Goal: Task Accomplishment & Management: Manage account settings

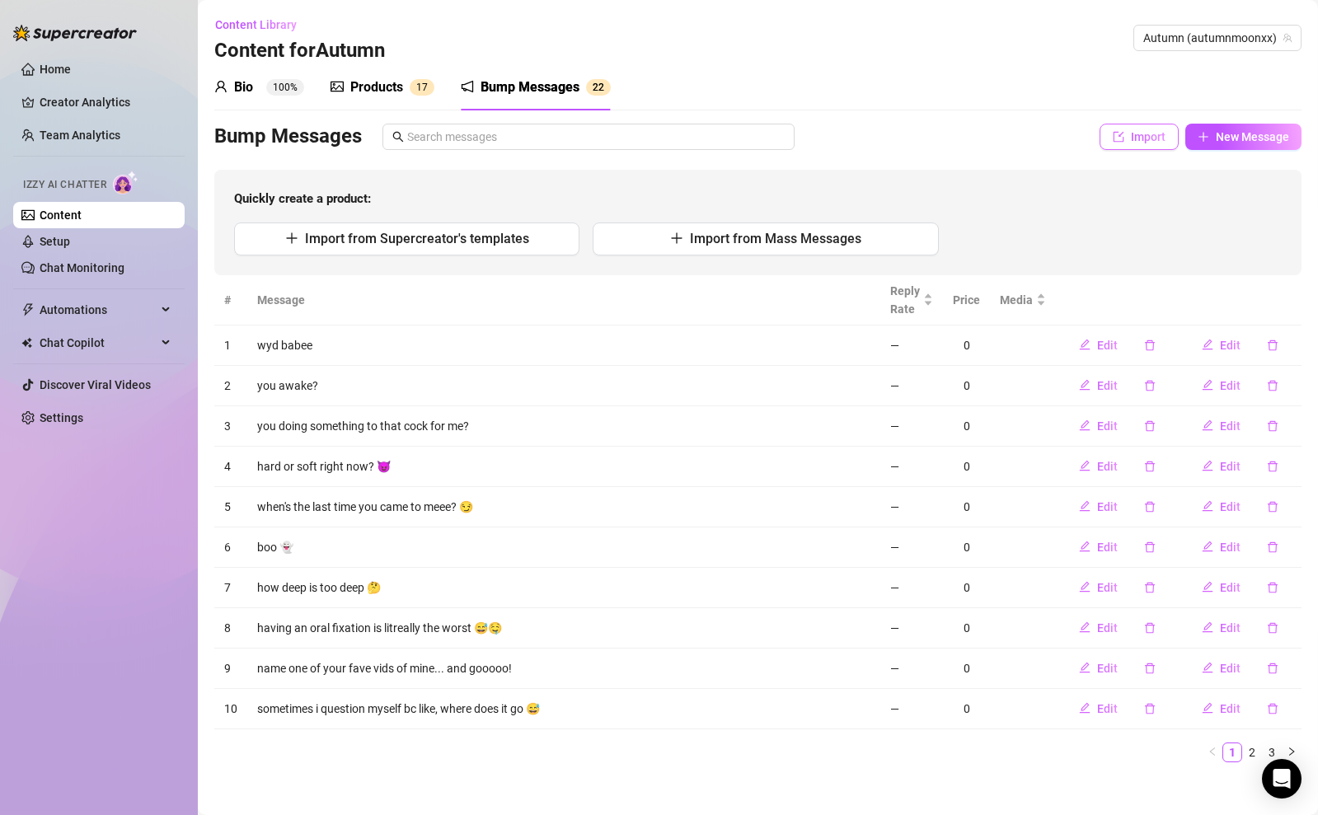
click at [1114, 144] on button "Import" at bounding box center [1139, 137] width 79 height 26
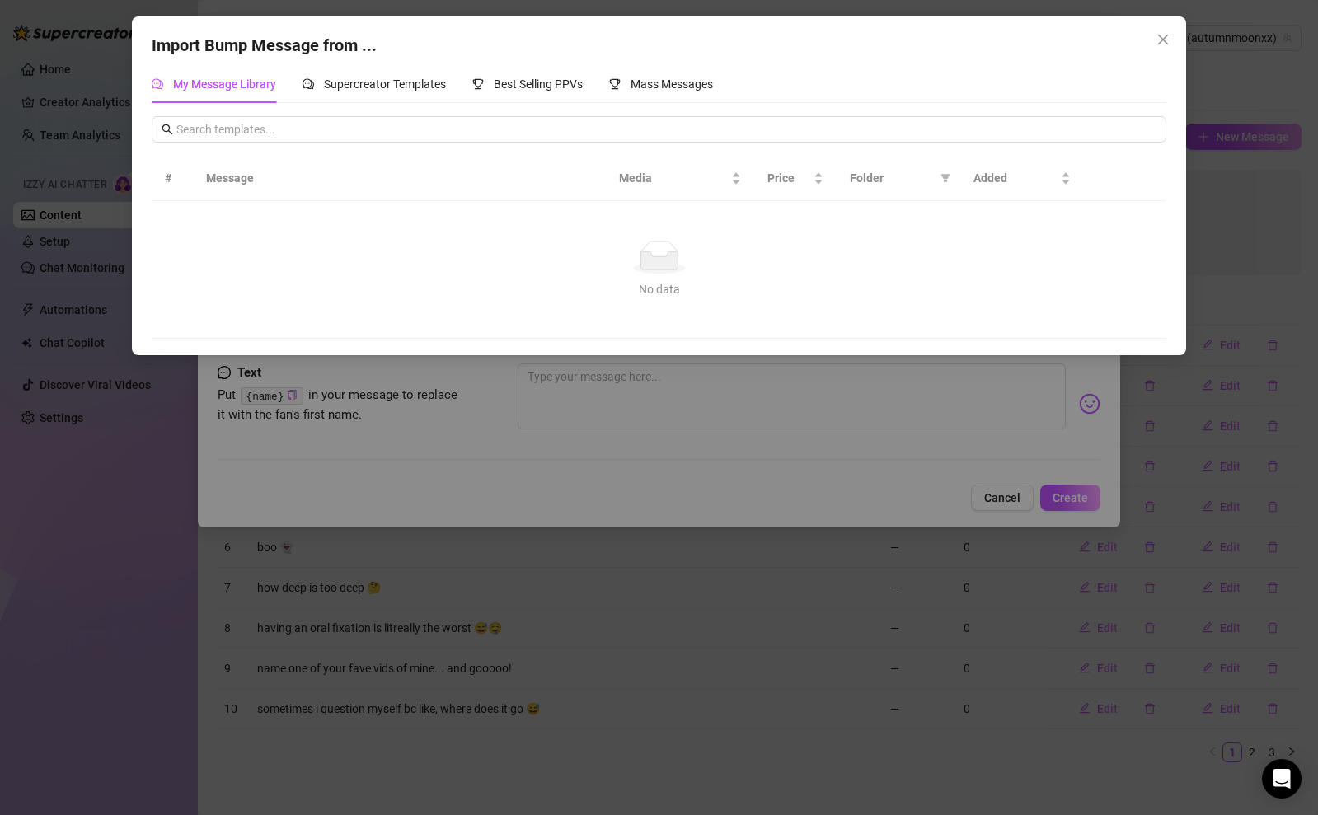
click at [1105, 442] on div "Import Bump Message from ... My Message Library Supercreator Templates Best Sel…" at bounding box center [659, 407] width 1318 height 815
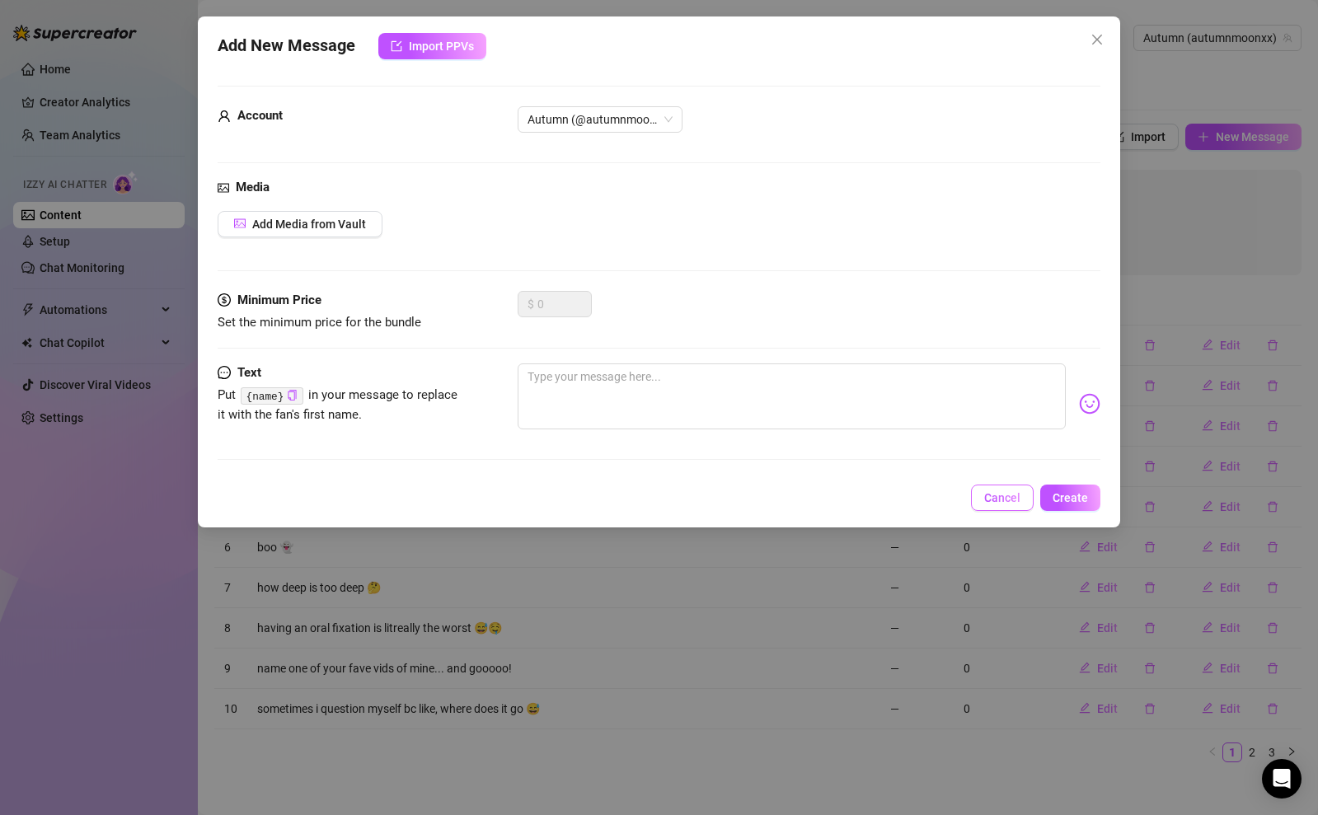
click at [1024, 497] on button "Cancel" at bounding box center [1002, 498] width 63 height 26
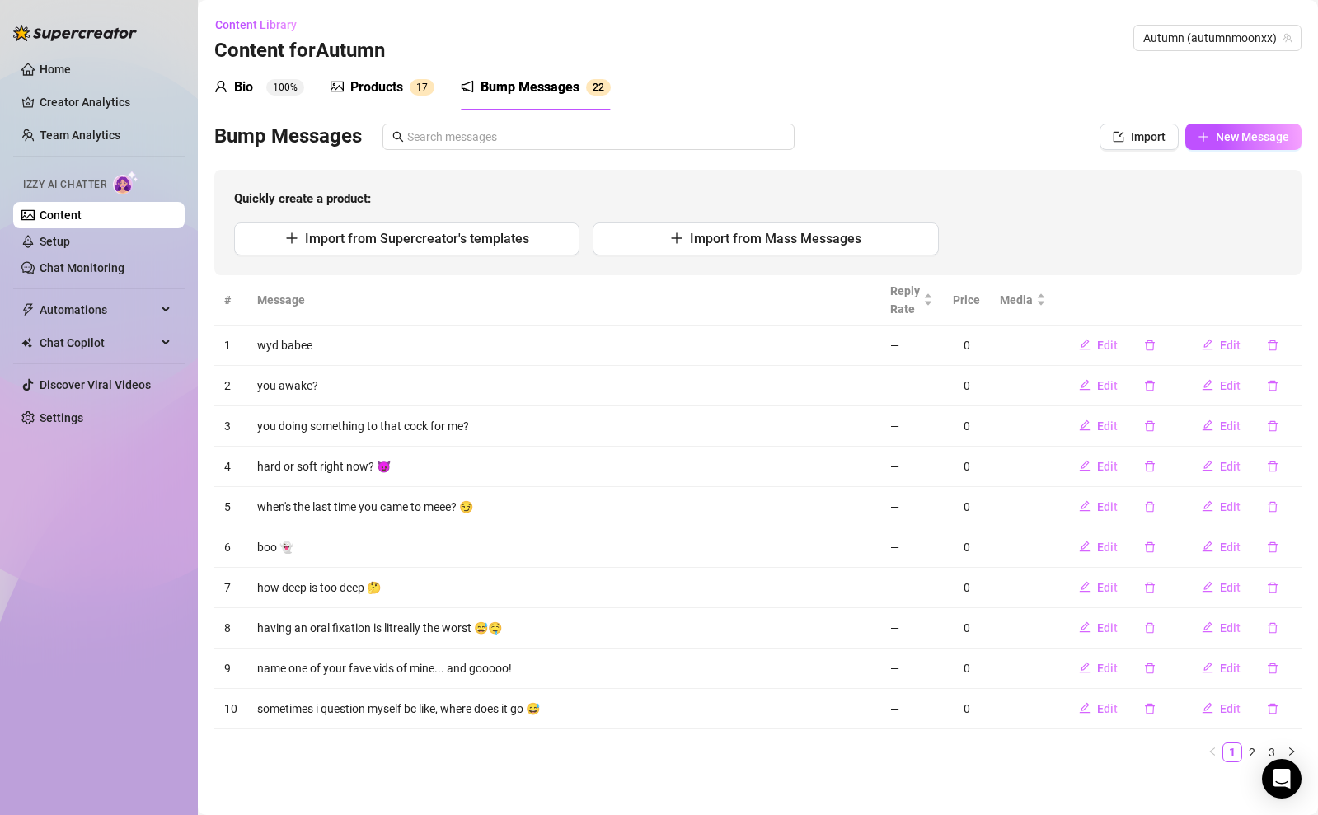
click at [1024, 497] on td at bounding box center [1023, 507] width 66 height 40
click at [1271, 130] on span "New Message" at bounding box center [1252, 136] width 73 height 13
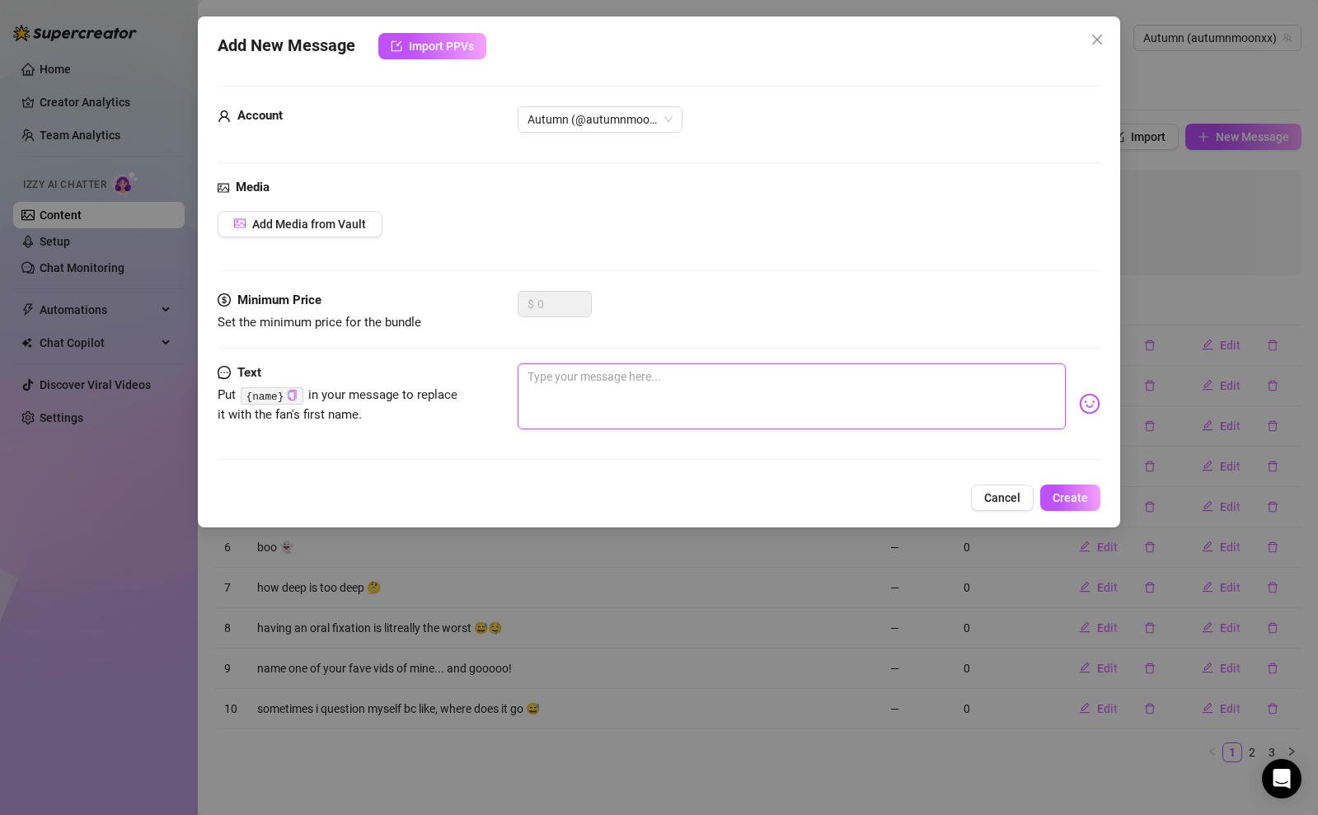
click at [815, 379] on textarea at bounding box center [792, 397] width 548 height 66
type textarea "h"
type textarea "ho"
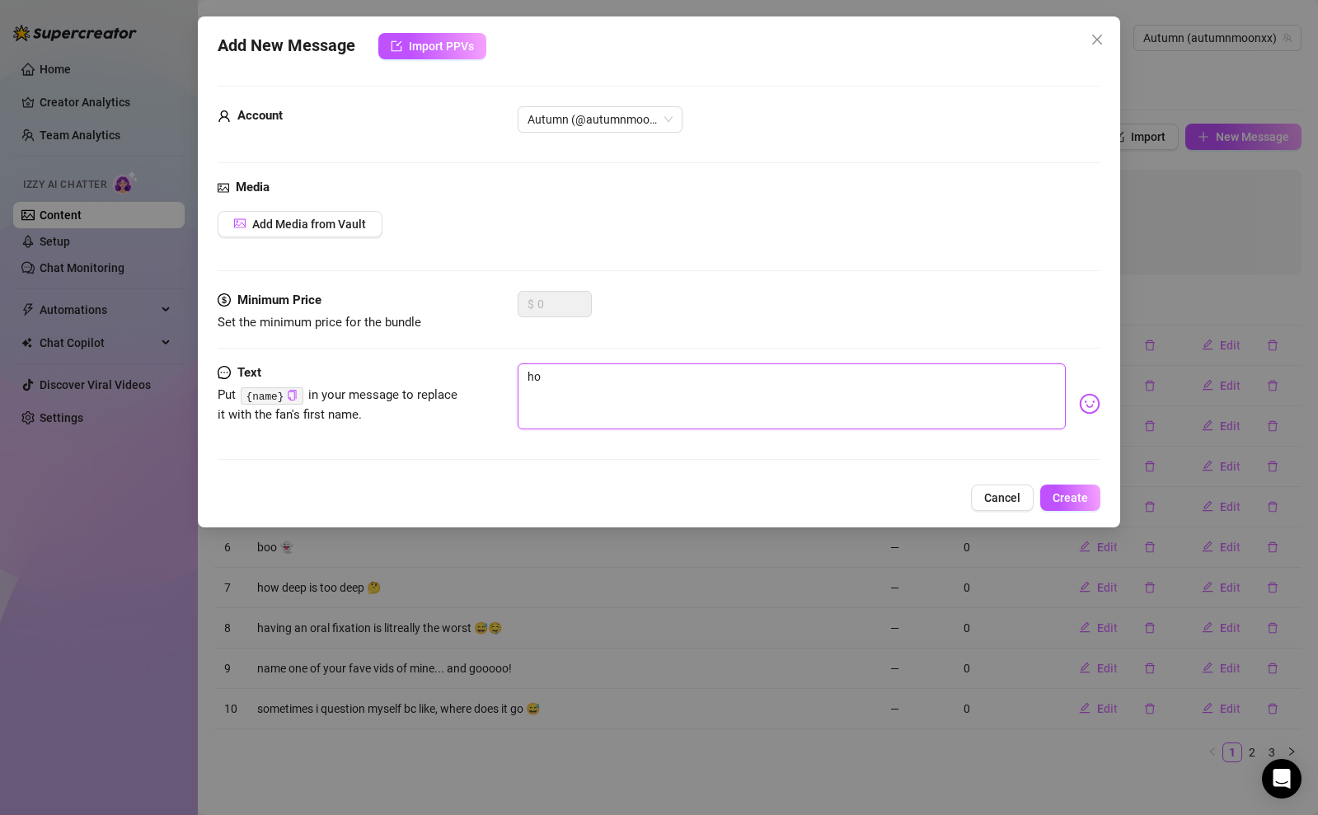
type textarea "how"
type textarea "how b"
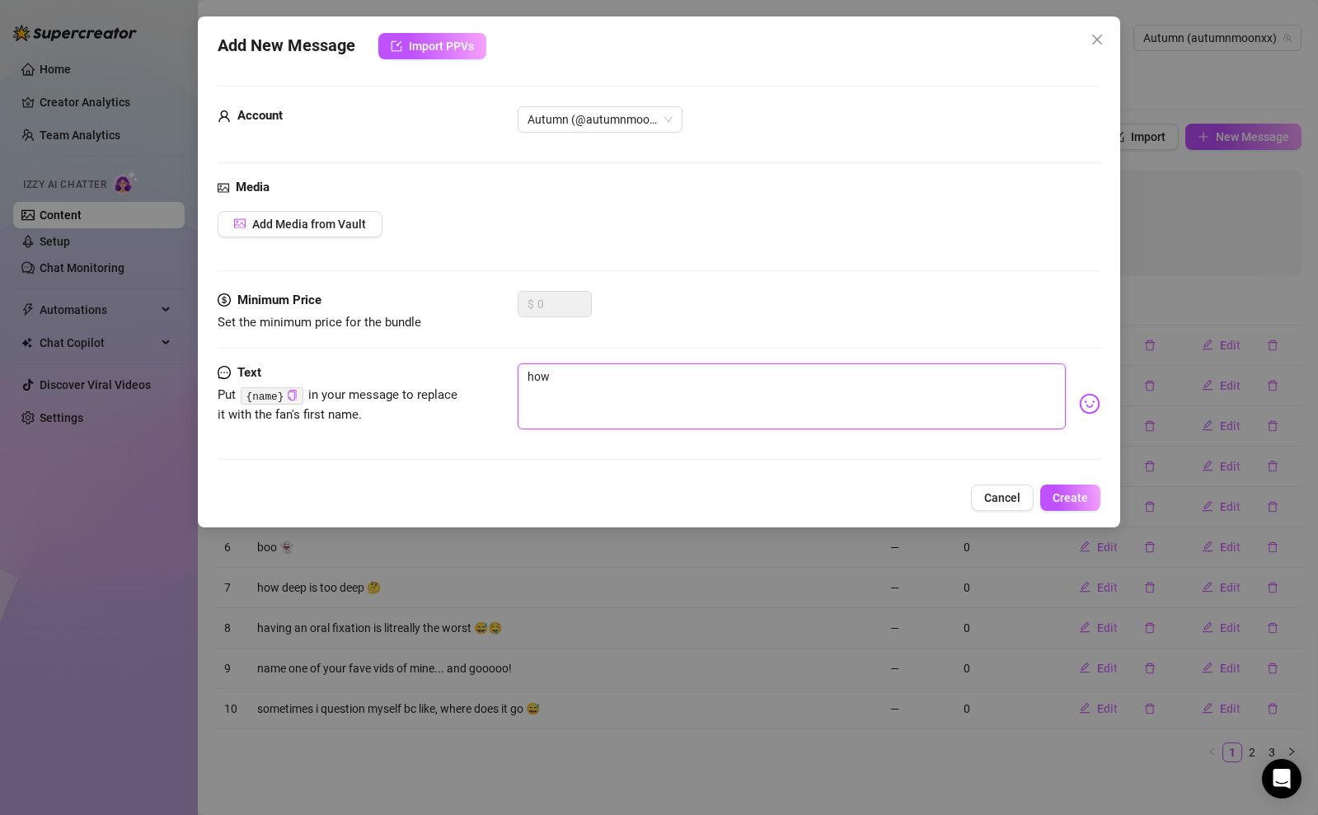
type textarea "how b"
type textarea "how bi"
type textarea "how big"
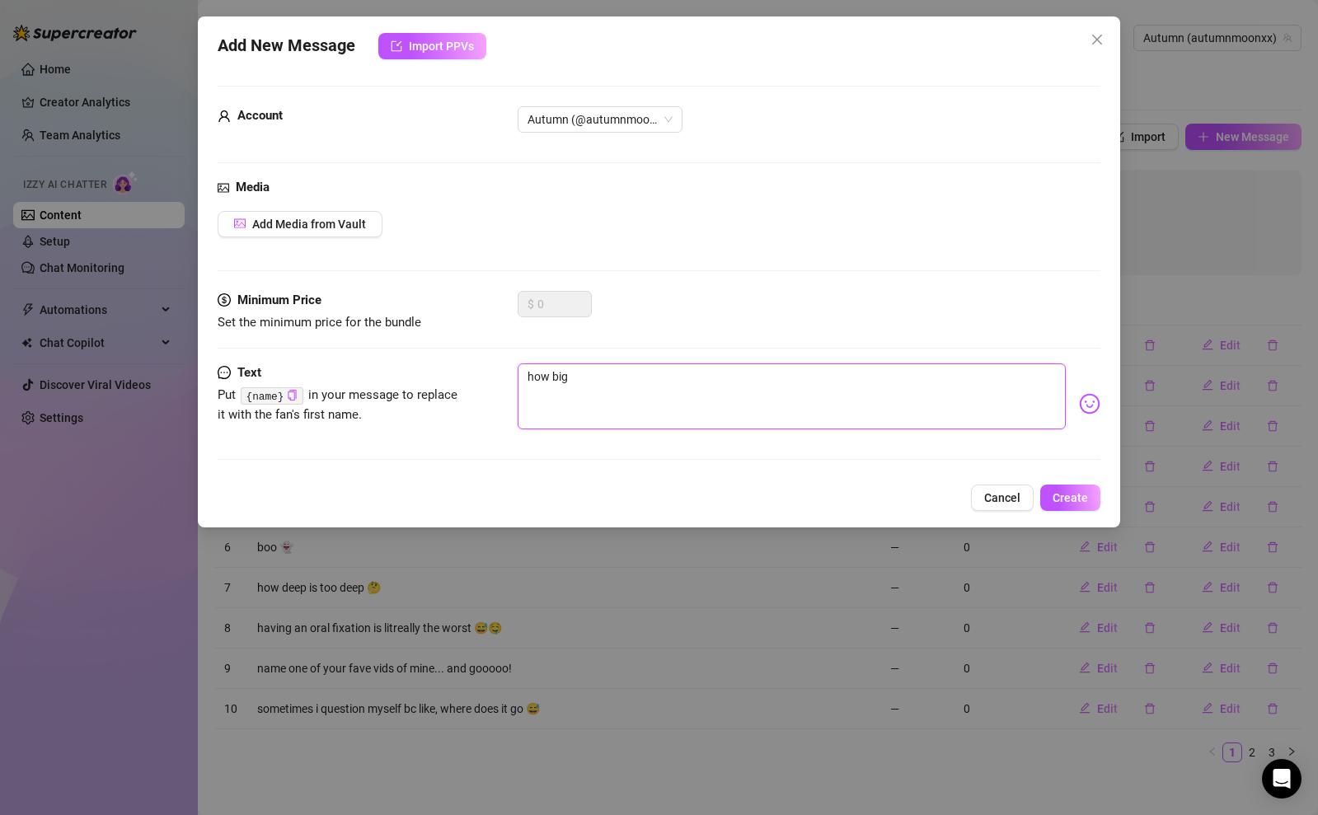
type textarea "how big d"
type textarea "how big do"
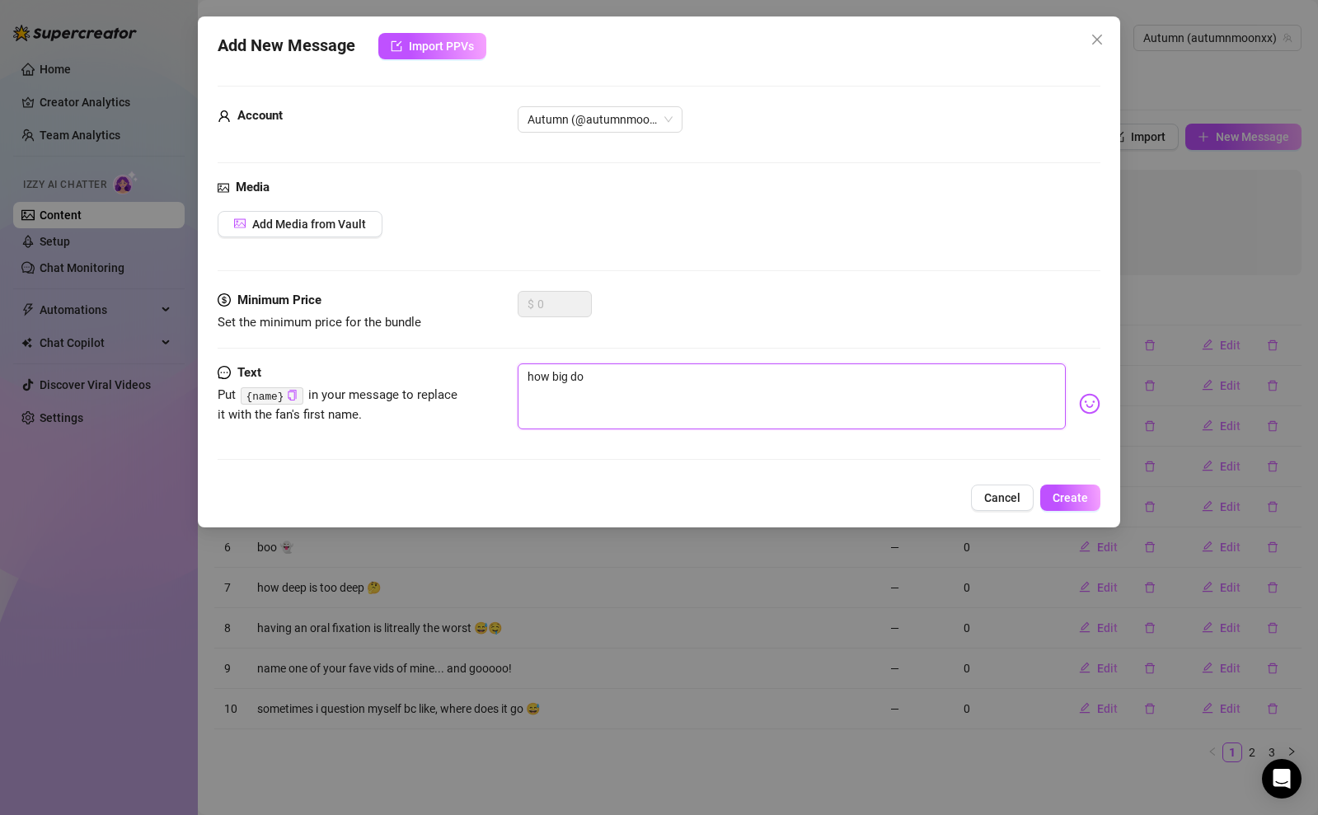
type textarea "how big do"
type textarea "how big do y"
type textarea "how big do yo"
type textarea "how big do you"
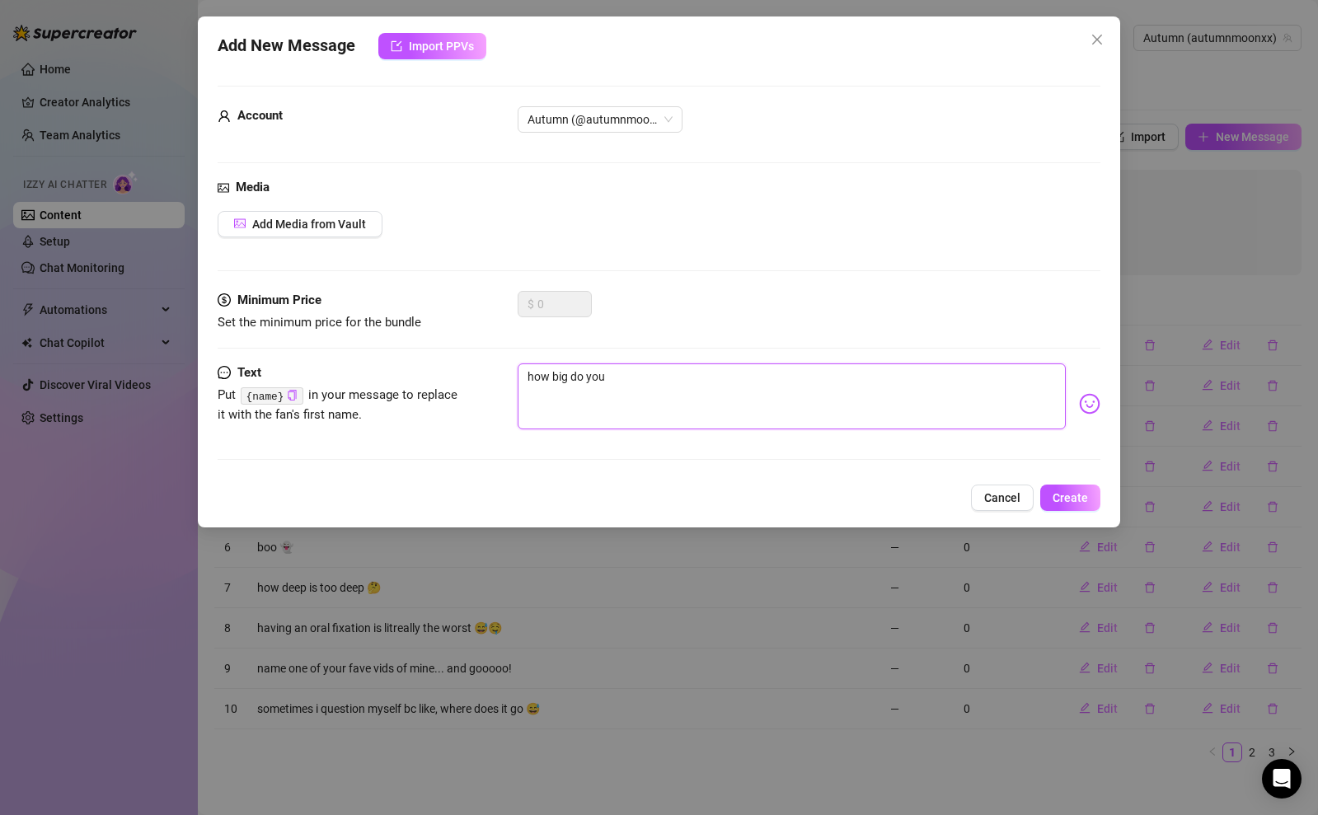
type textarea "how big do you"
type textarea "how big do you l"
type textarea "how big do you lo"
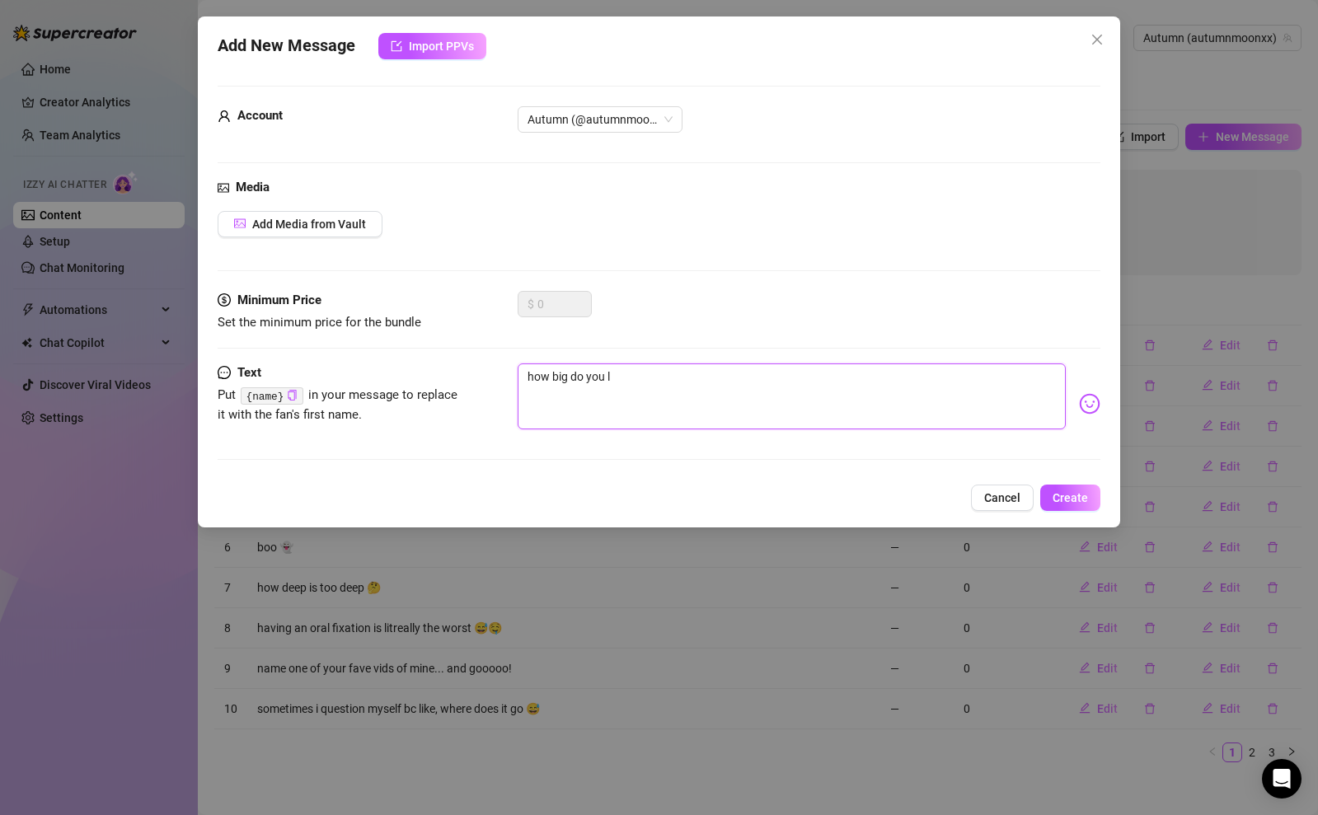
type textarea "how big do you lo"
type textarea "how big do you lov"
type textarea "how big do you love"
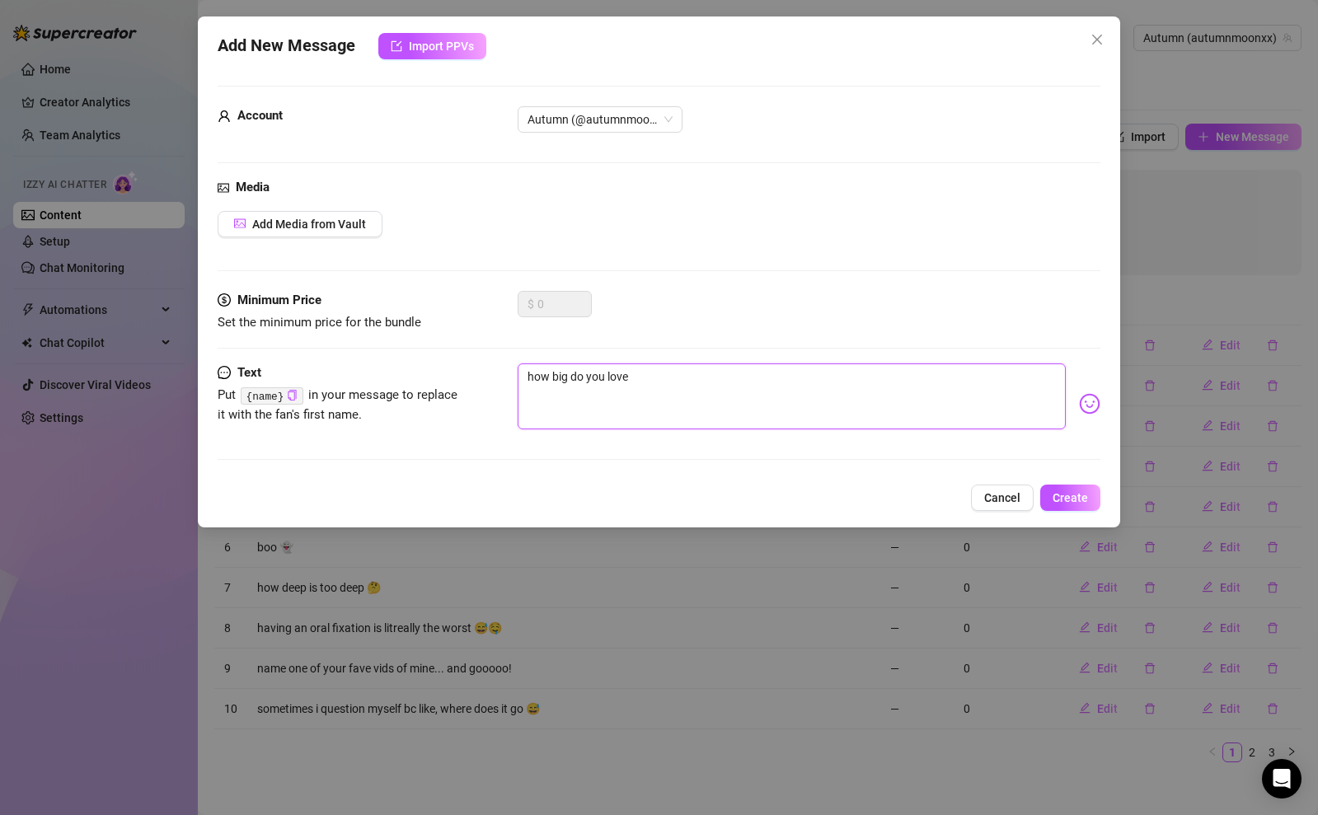
type textarea "how big do you love m"
type textarea "how big do you love me"
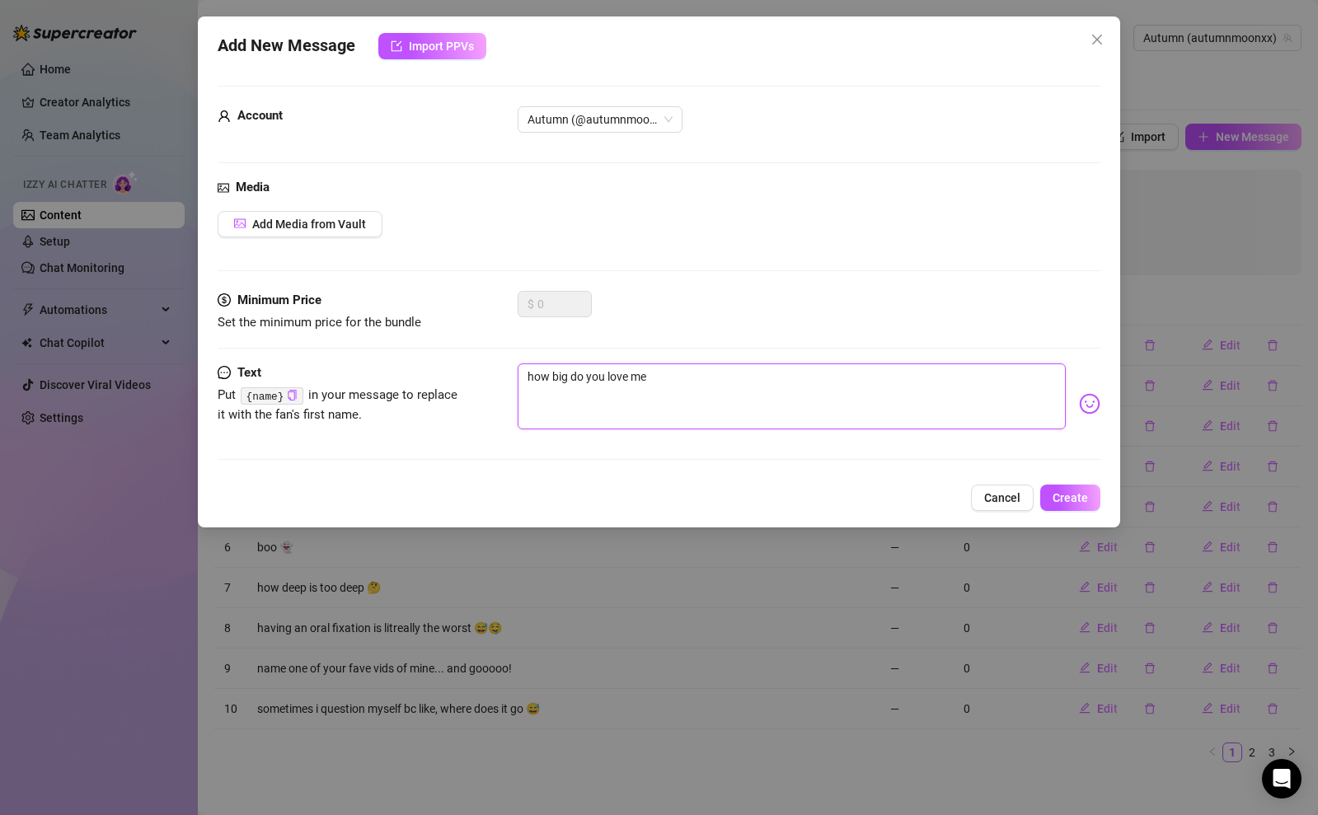
type textarea "how big do you love me"
type textarea "how big do you love me å"
type textarea "h"
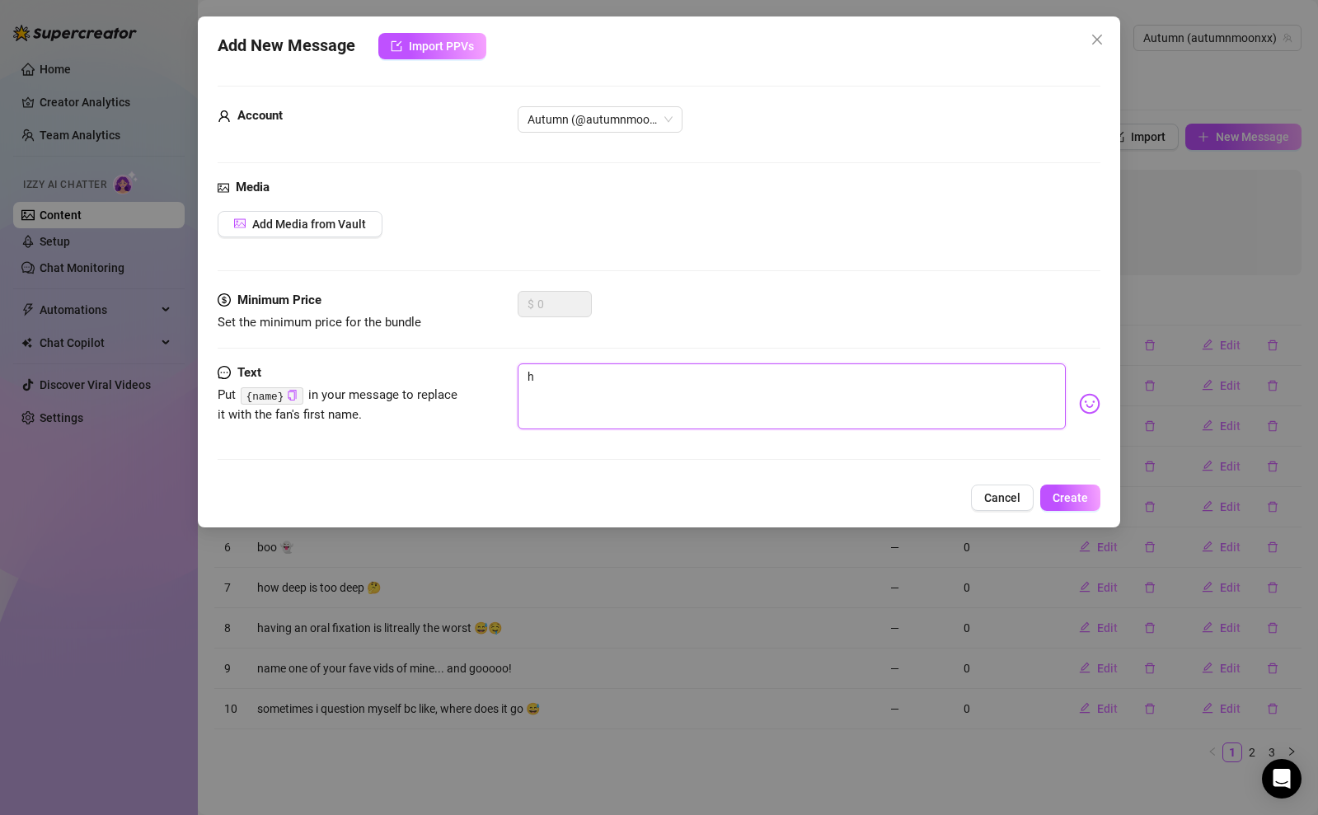
type textarea "ho"
type textarea "how"
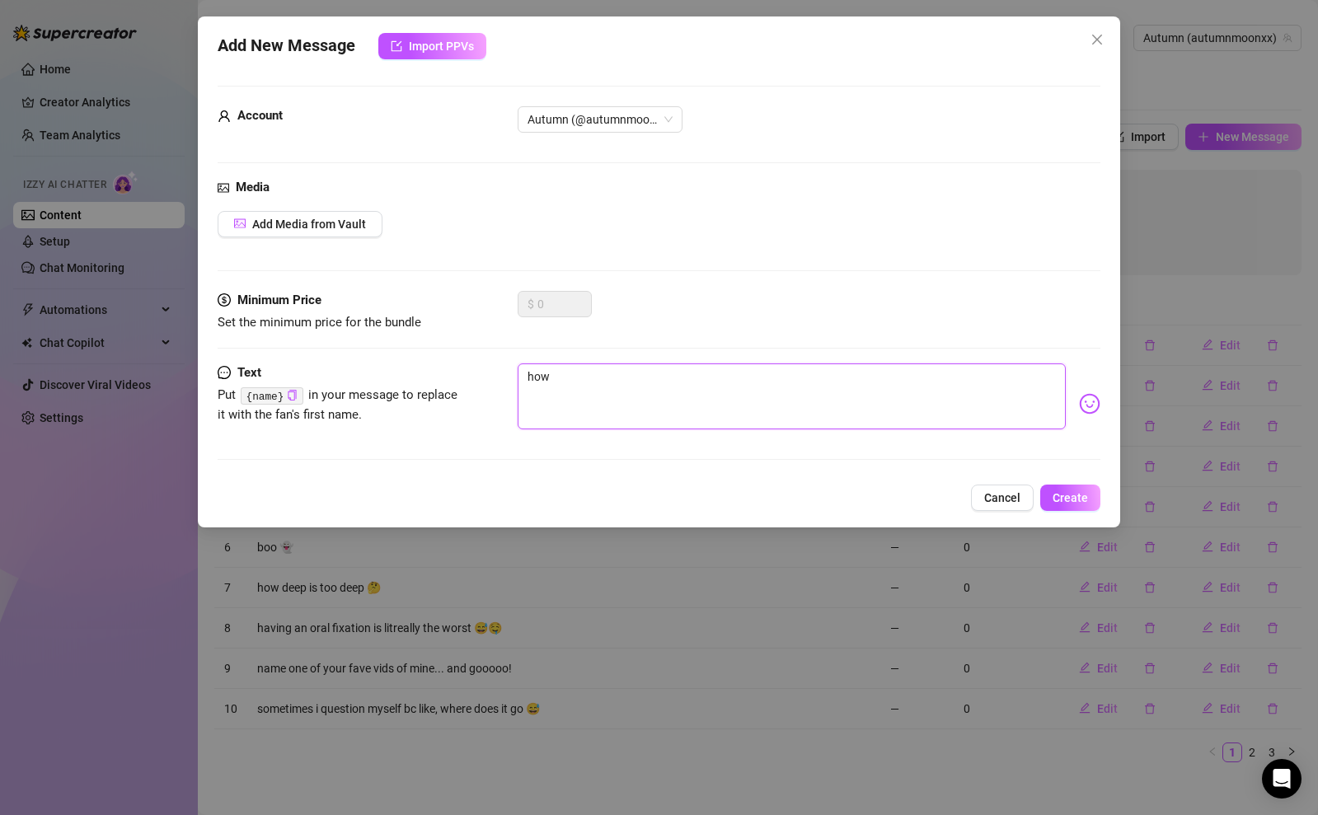
type textarea "how"
type textarea "how m"
type textarea "how mu"
type textarea "how muc"
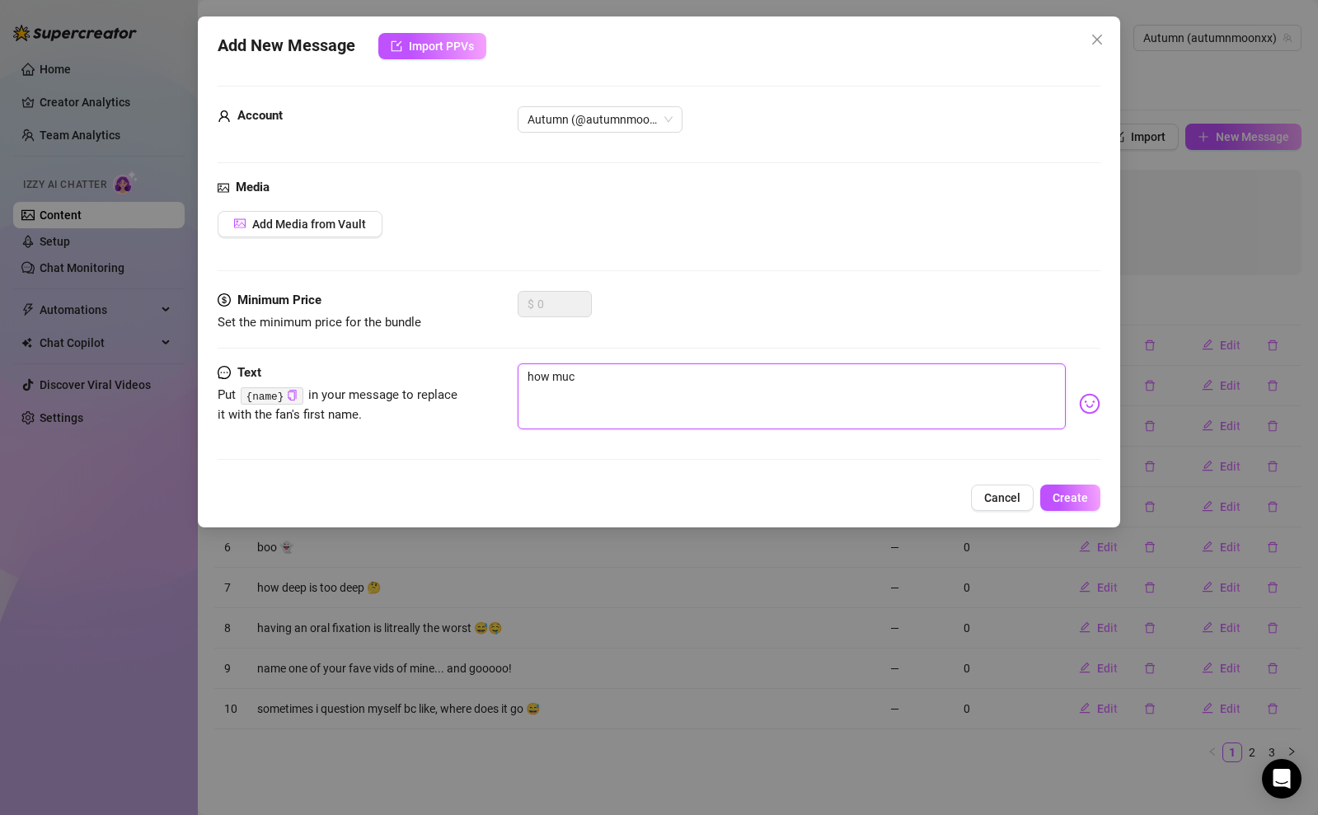
type textarea "how much"
type textarea "how much d"
type textarea "how much do"
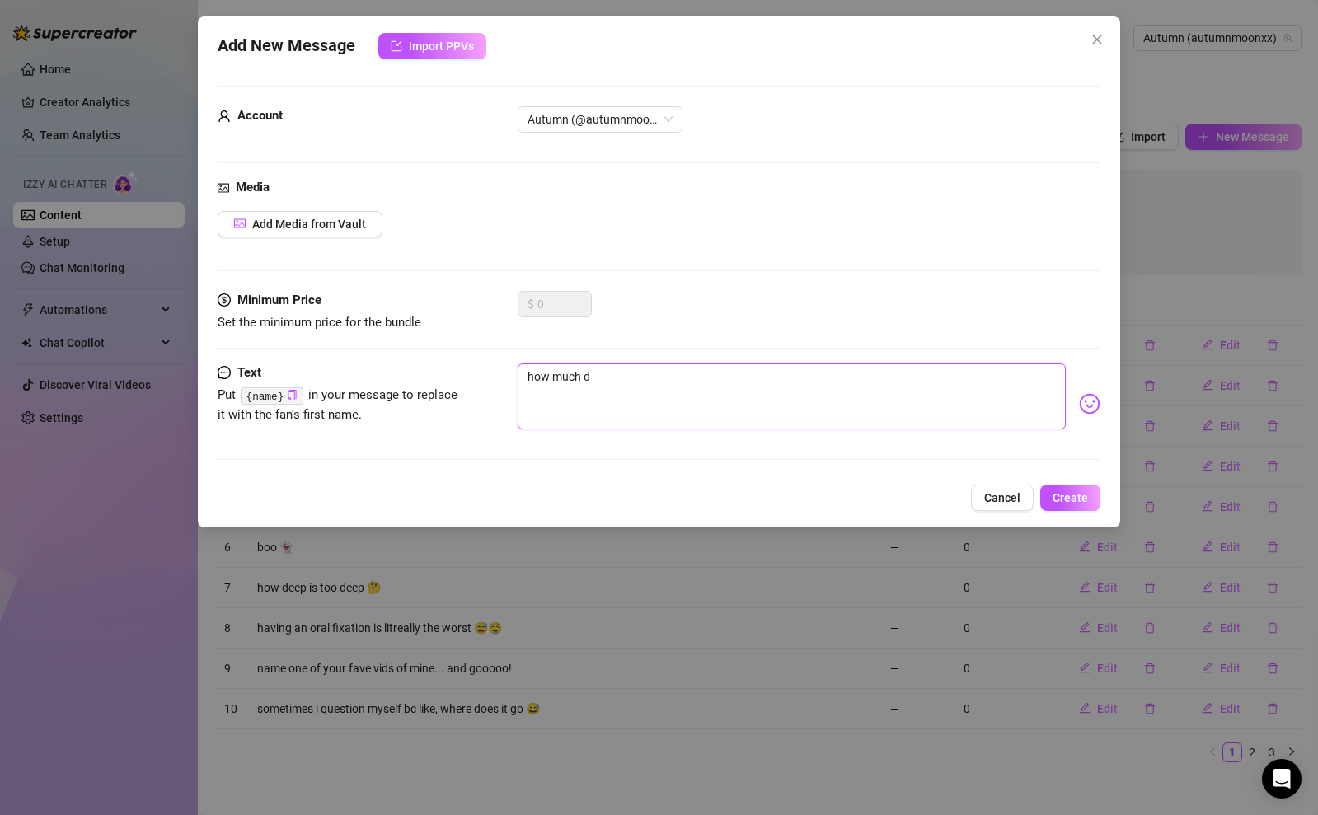
type textarea "how much do"
type textarea "how much do y"
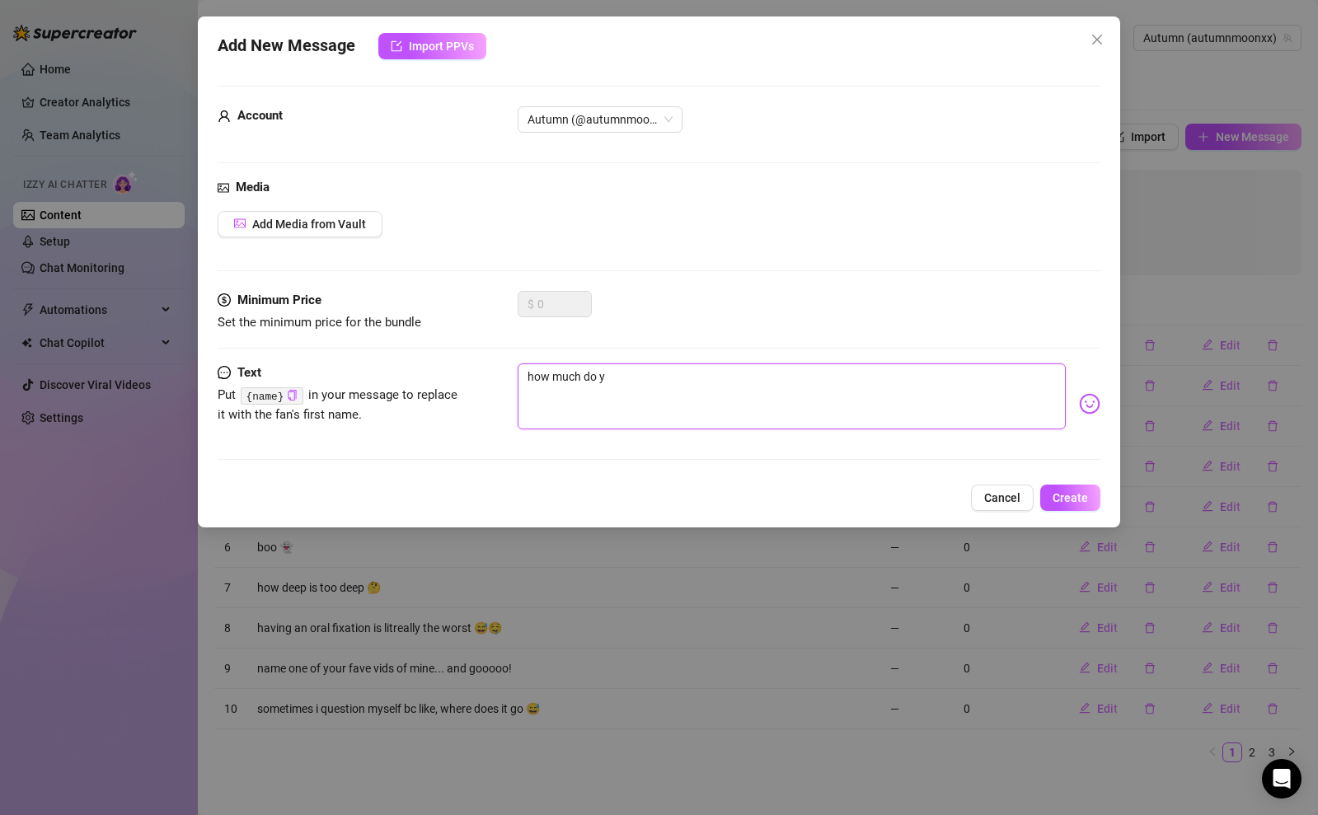
type textarea "how much do yo"
type textarea "how much do you"
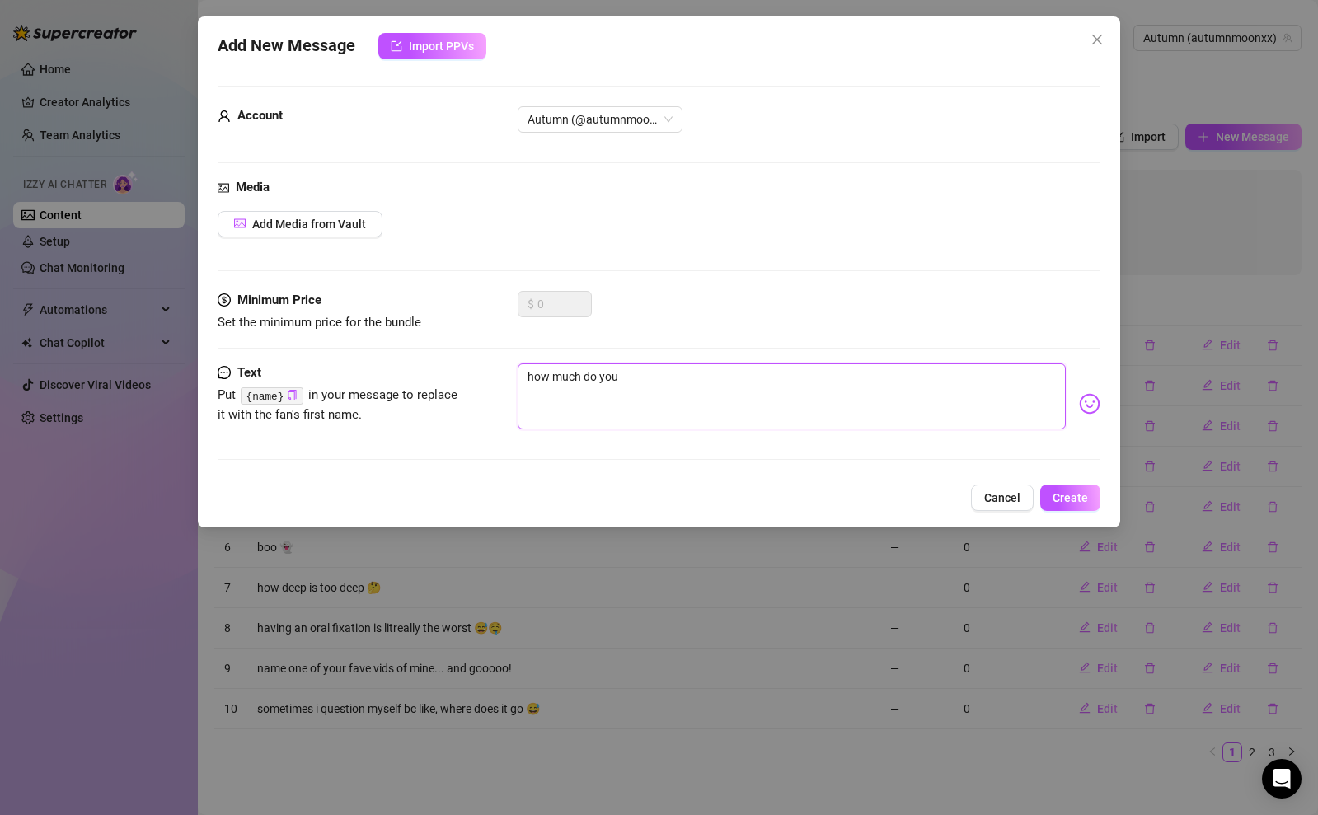
type textarea "how much do you"
type textarea "how much do you l"
type textarea "how much do you lo"
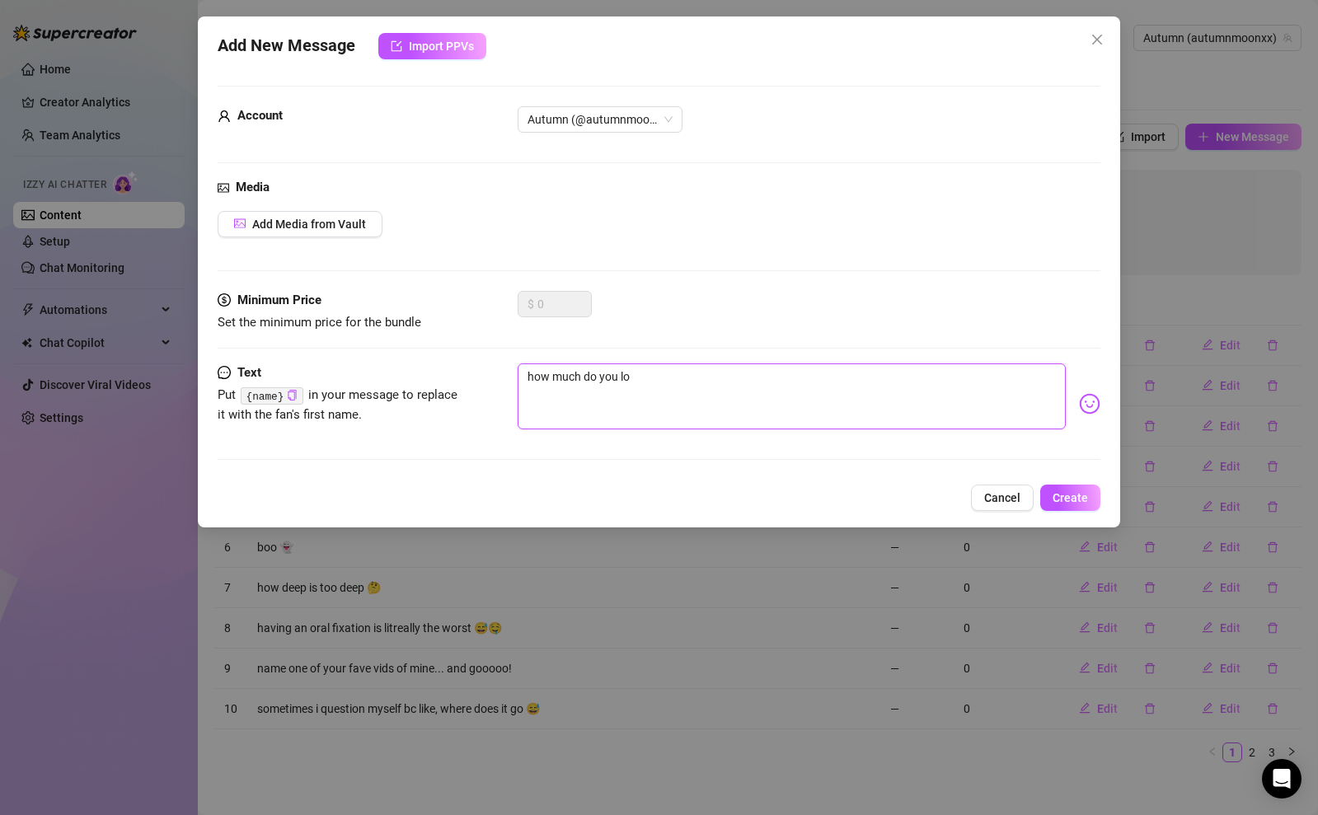
type textarea "how much do you lov"
type textarea "how much do you love"
type textarea "how much do you love m"
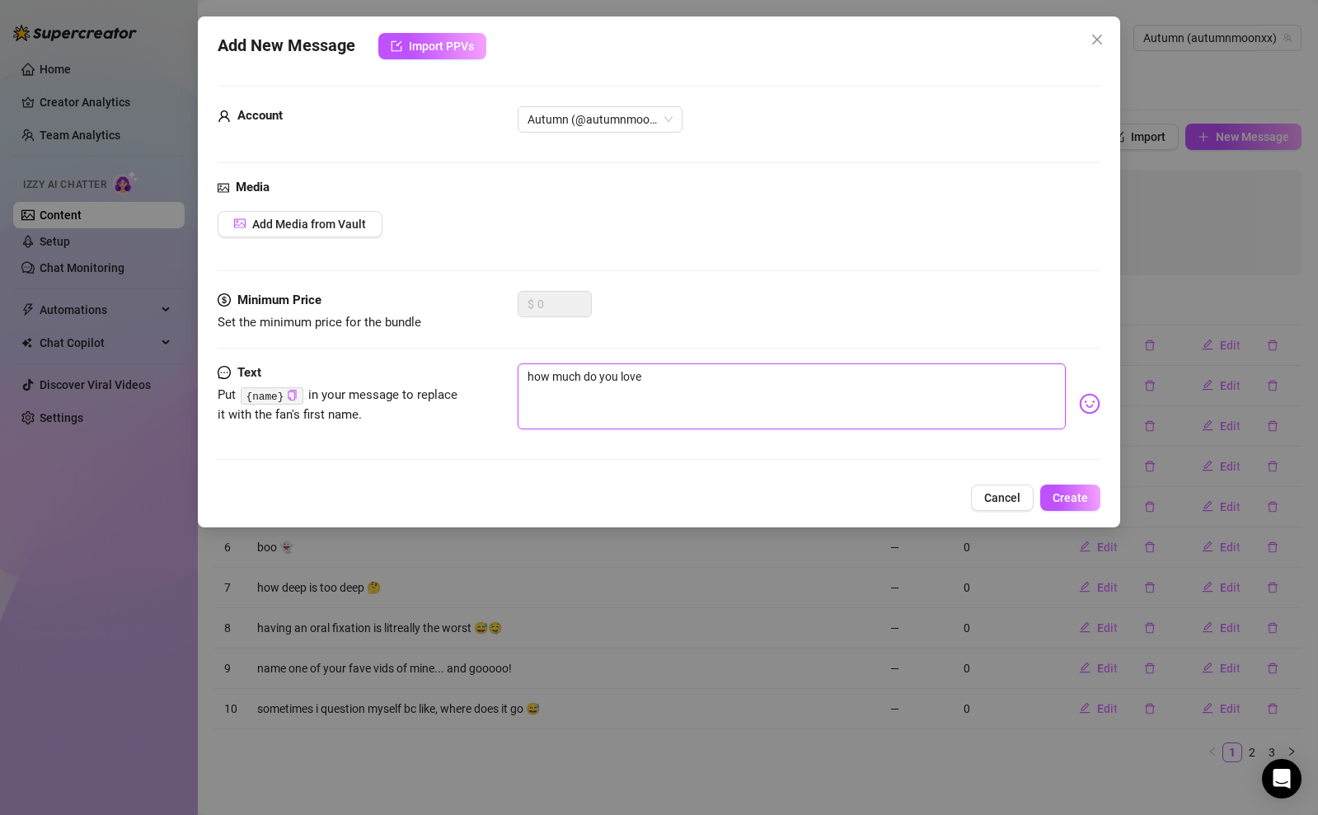
type textarea "how much do you love m"
type textarea "how much do you love me"
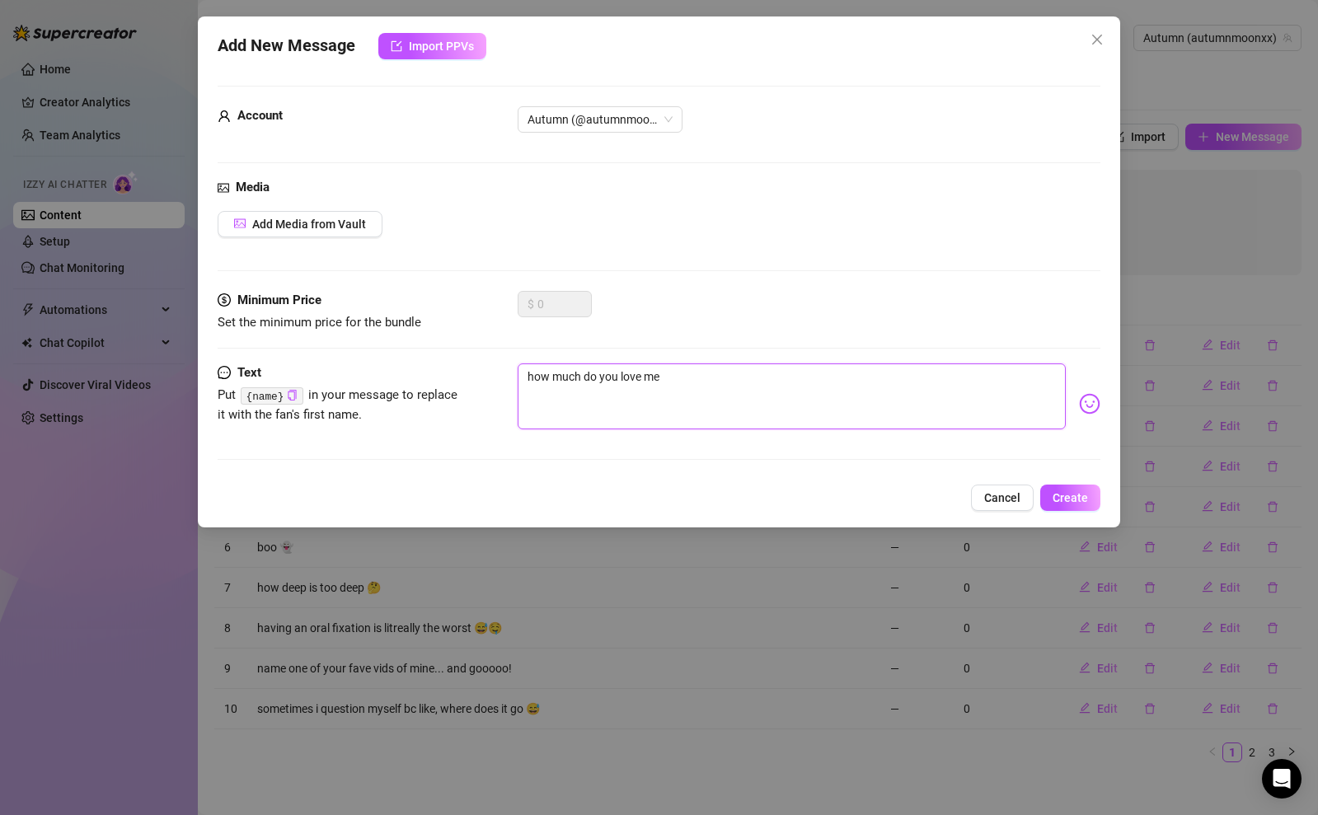
type textarea "Type your message here..."
type textarea "h"
type textarea "ho"
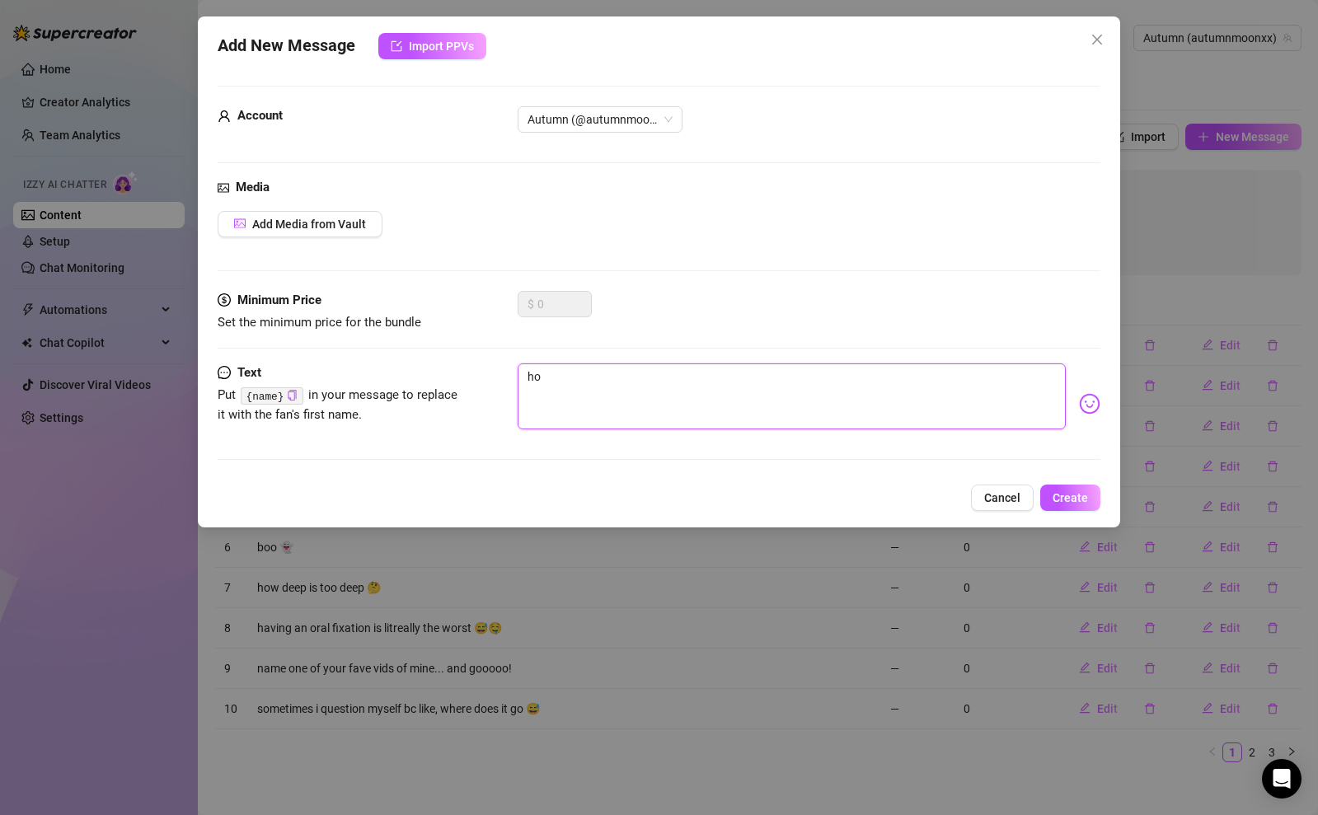
type textarea "how"
type textarea "hows"
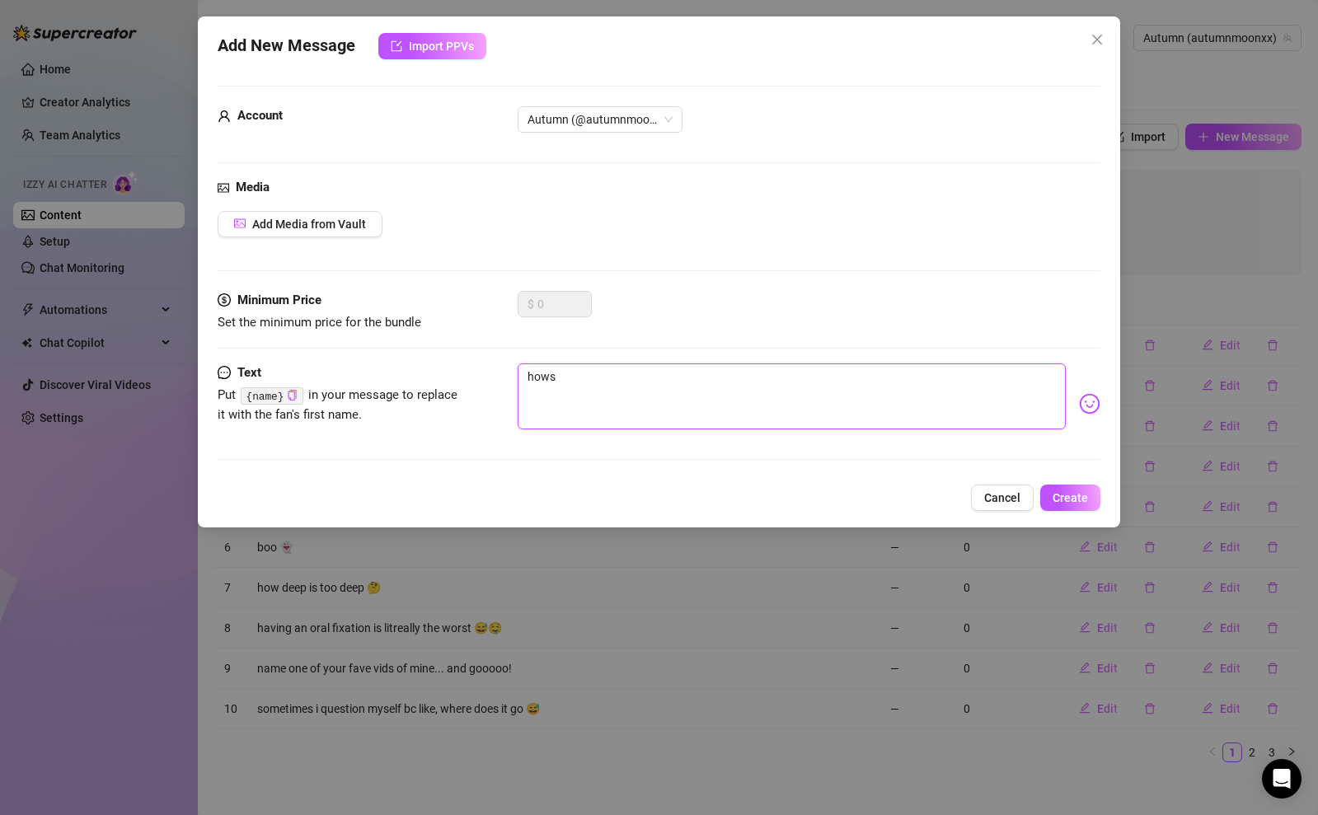
type textarea "hows y"
type textarea "hows yo"
type textarea "hows you"
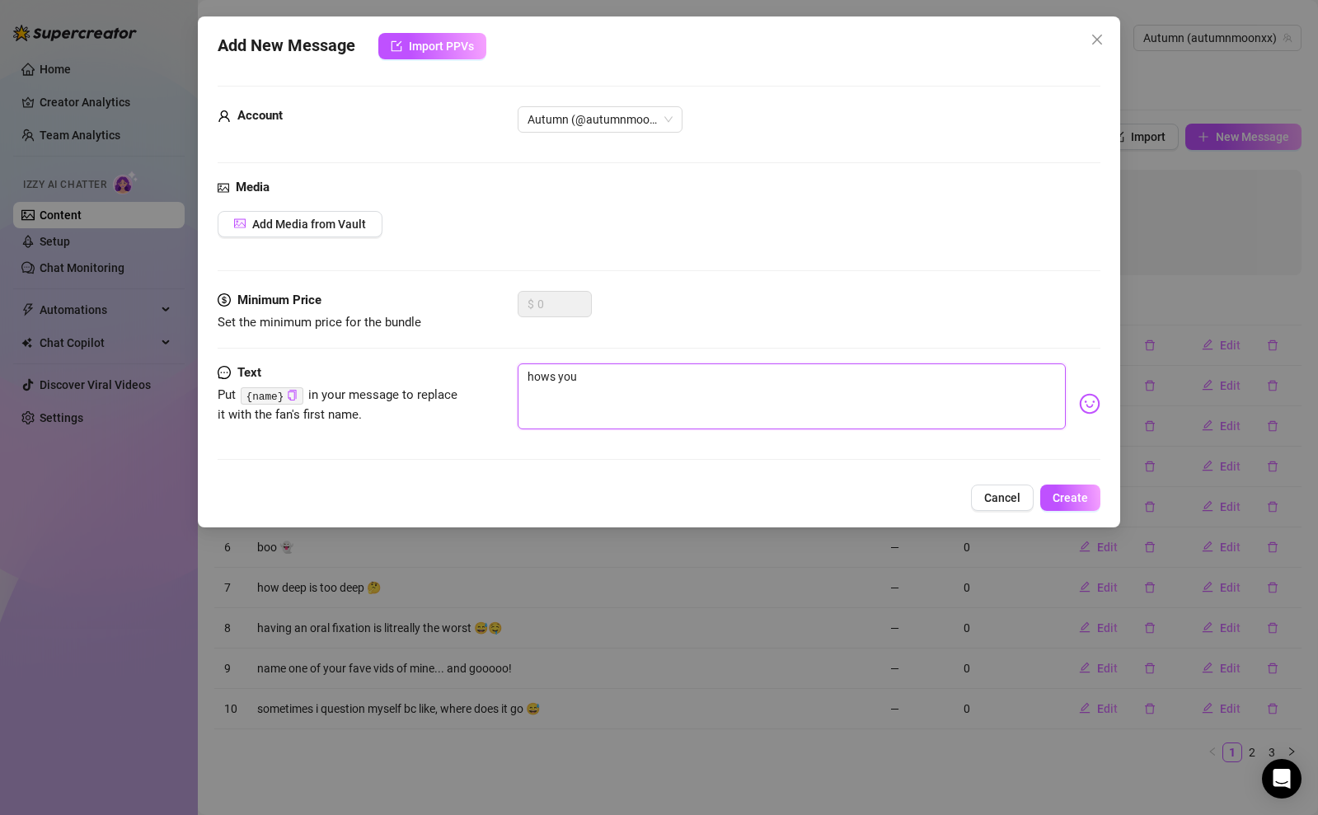
type textarea "hows your"
type textarea "hows your w"
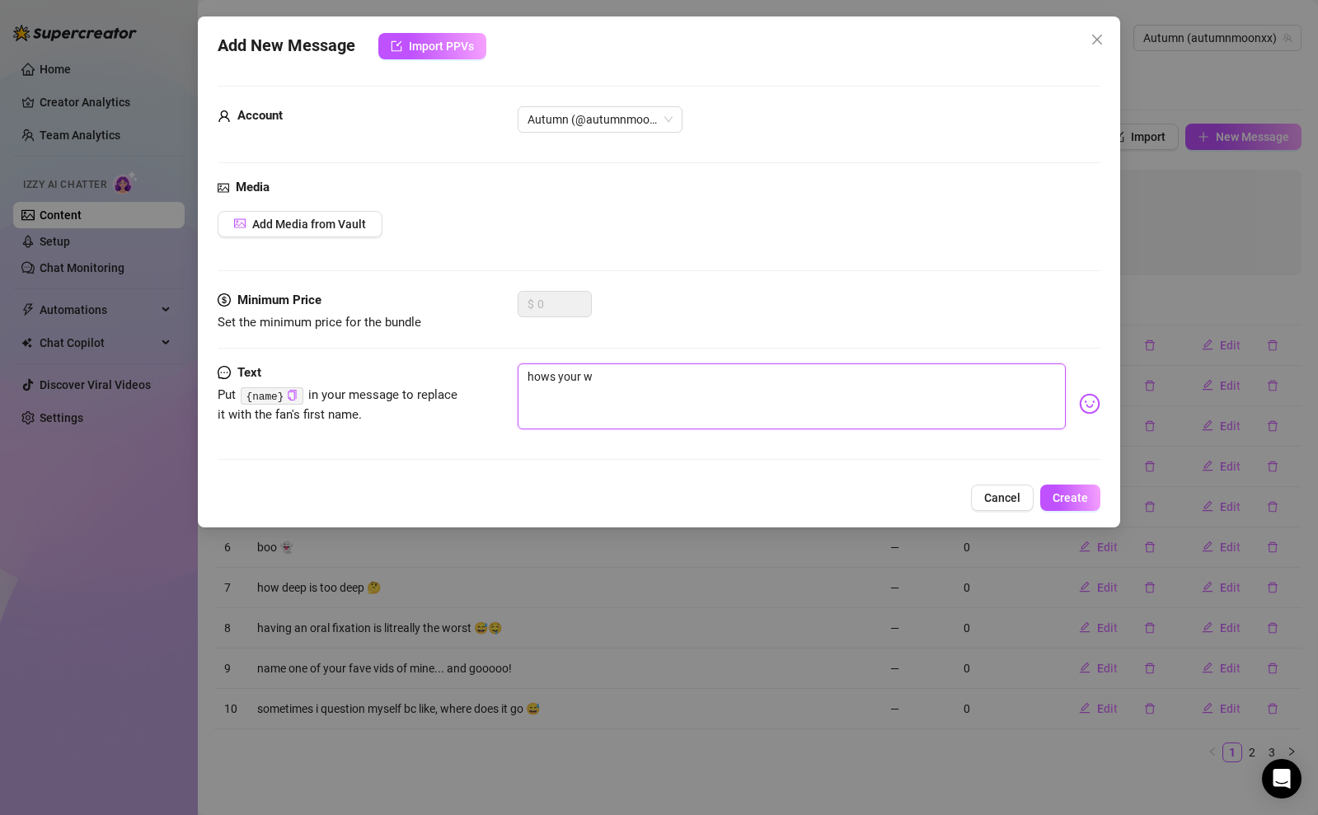
type textarea "hows your we"
type textarea "hows your wee"
type textarea "hows your week"
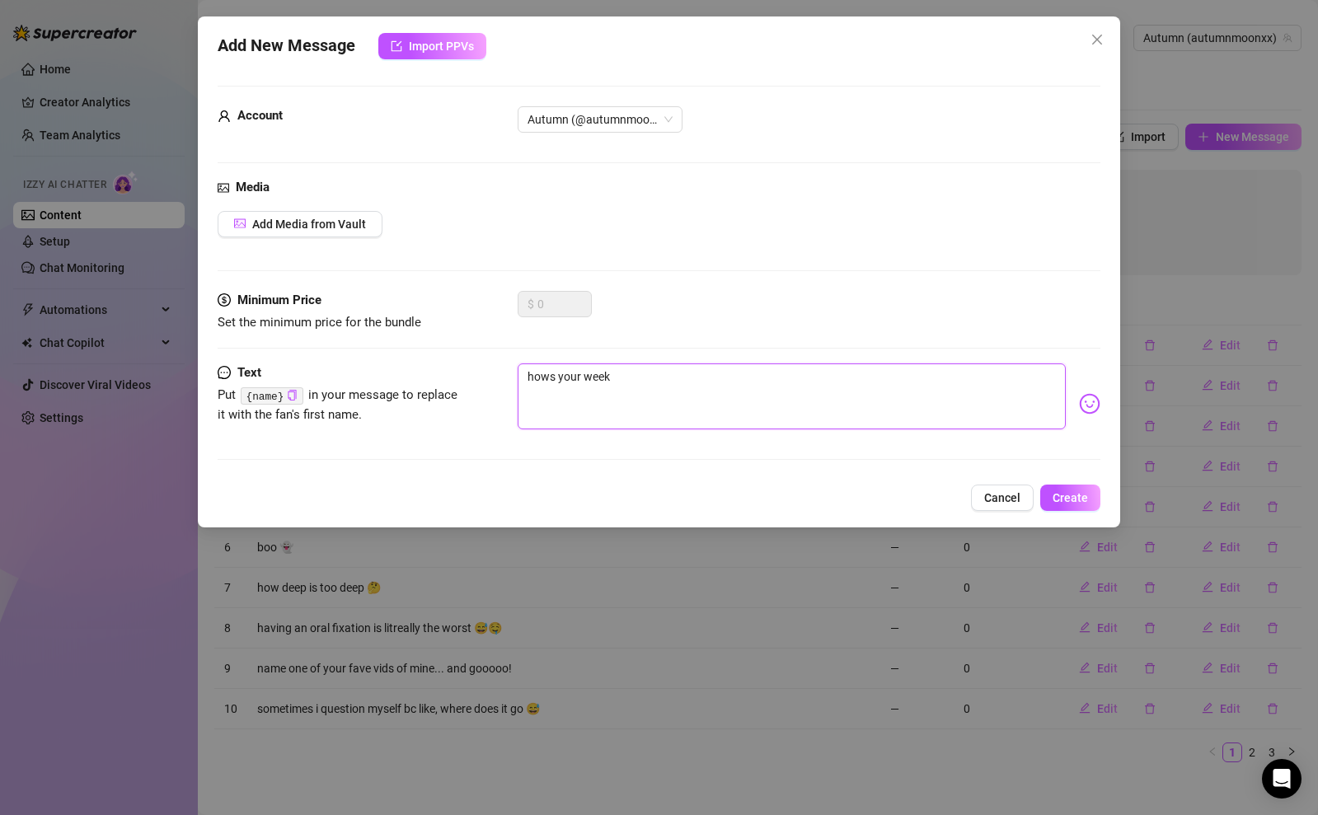
type textarea "hows your week"
type textarea "hows your week b"
type textarea "hows your week ba"
type textarea "hows your week bab"
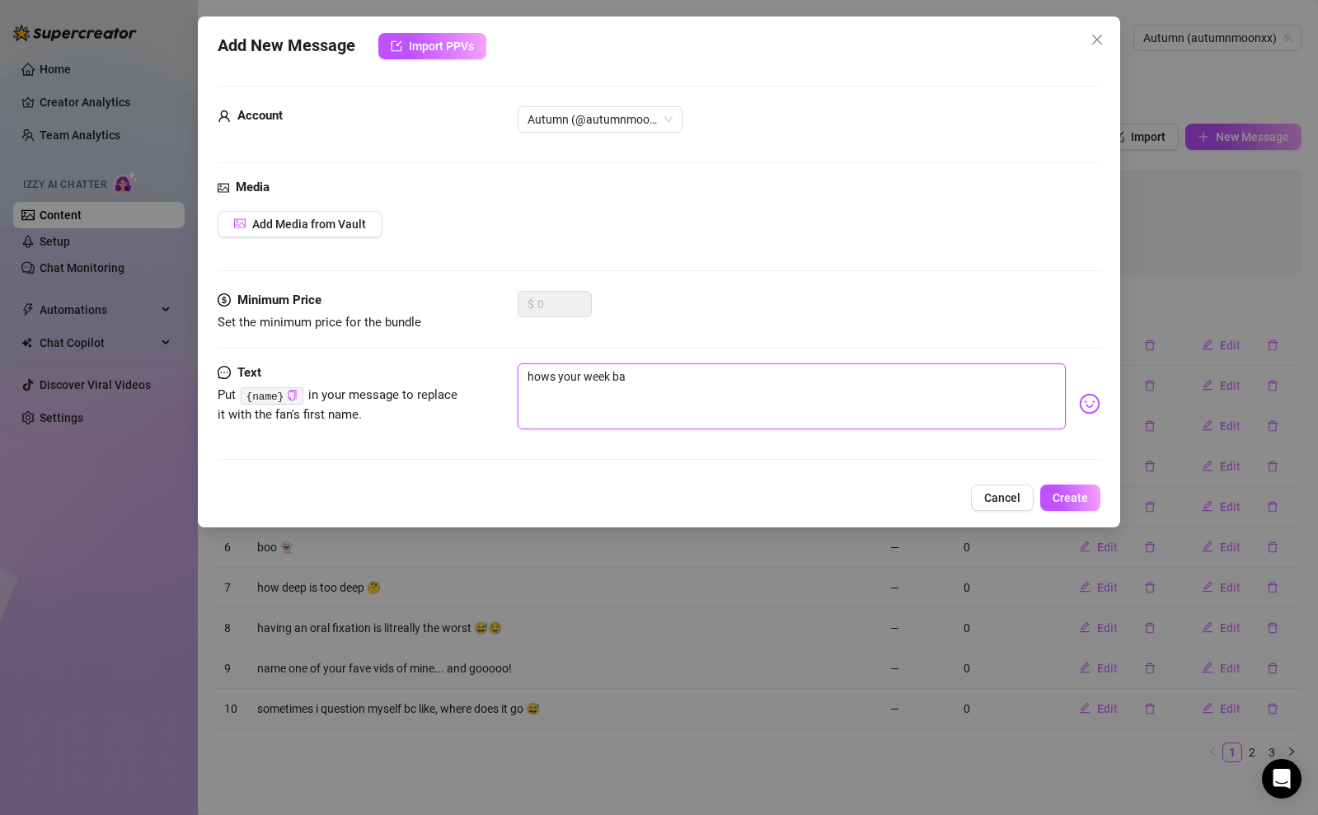
type textarea "hows your week bab"
type textarea "hows your week babe"
type textarea "hows your week babe?"
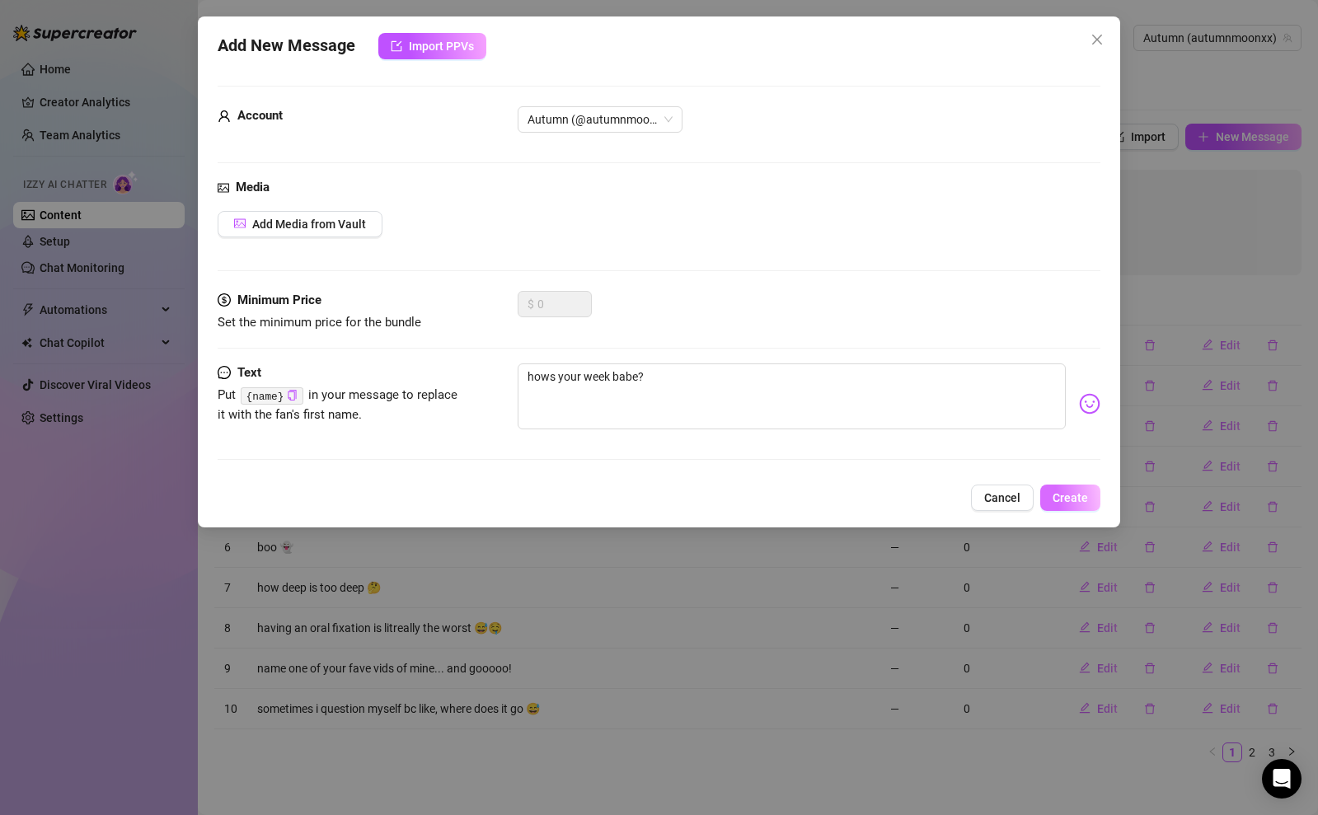
click at [1072, 494] on span "Create" at bounding box center [1070, 497] width 35 height 13
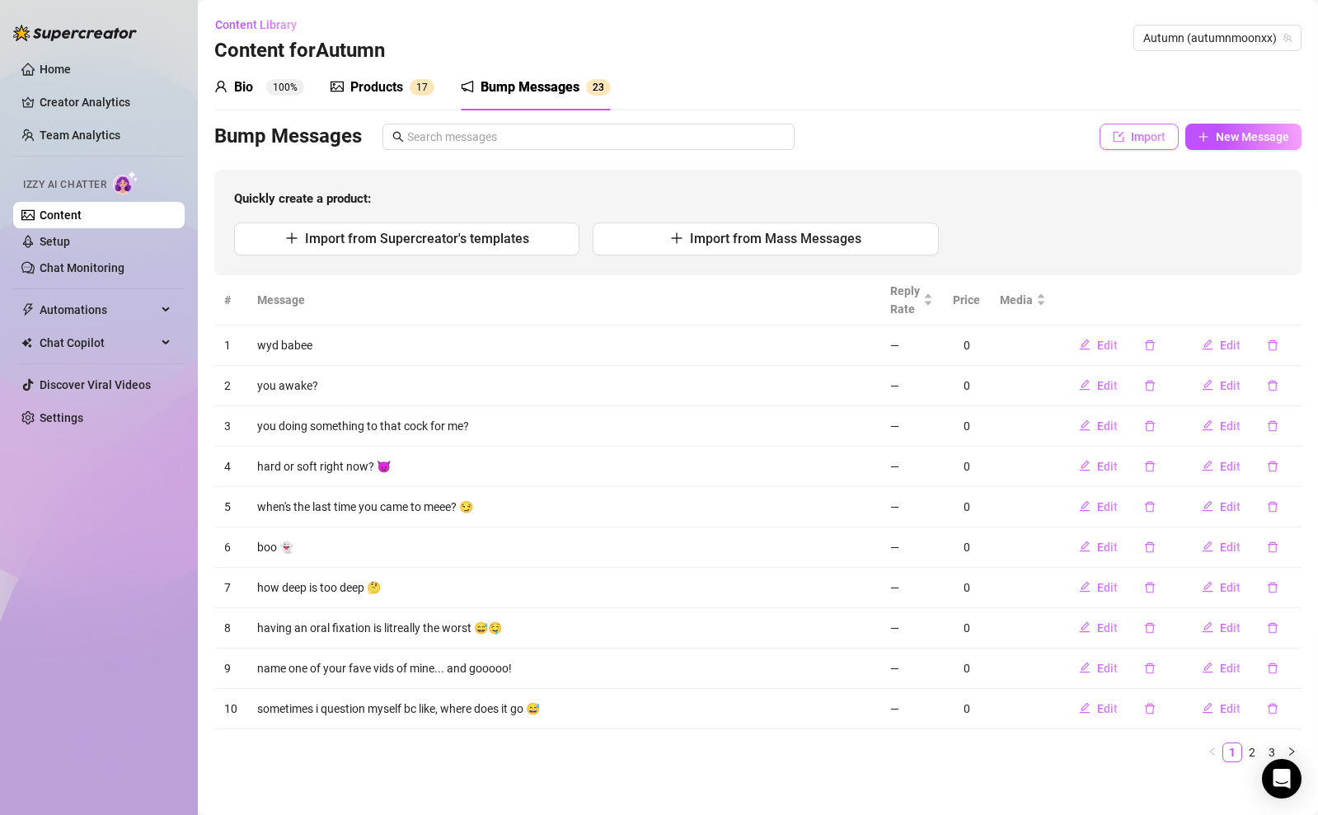
click at [1156, 135] on button "Import" at bounding box center [1139, 137] width 79 height 26
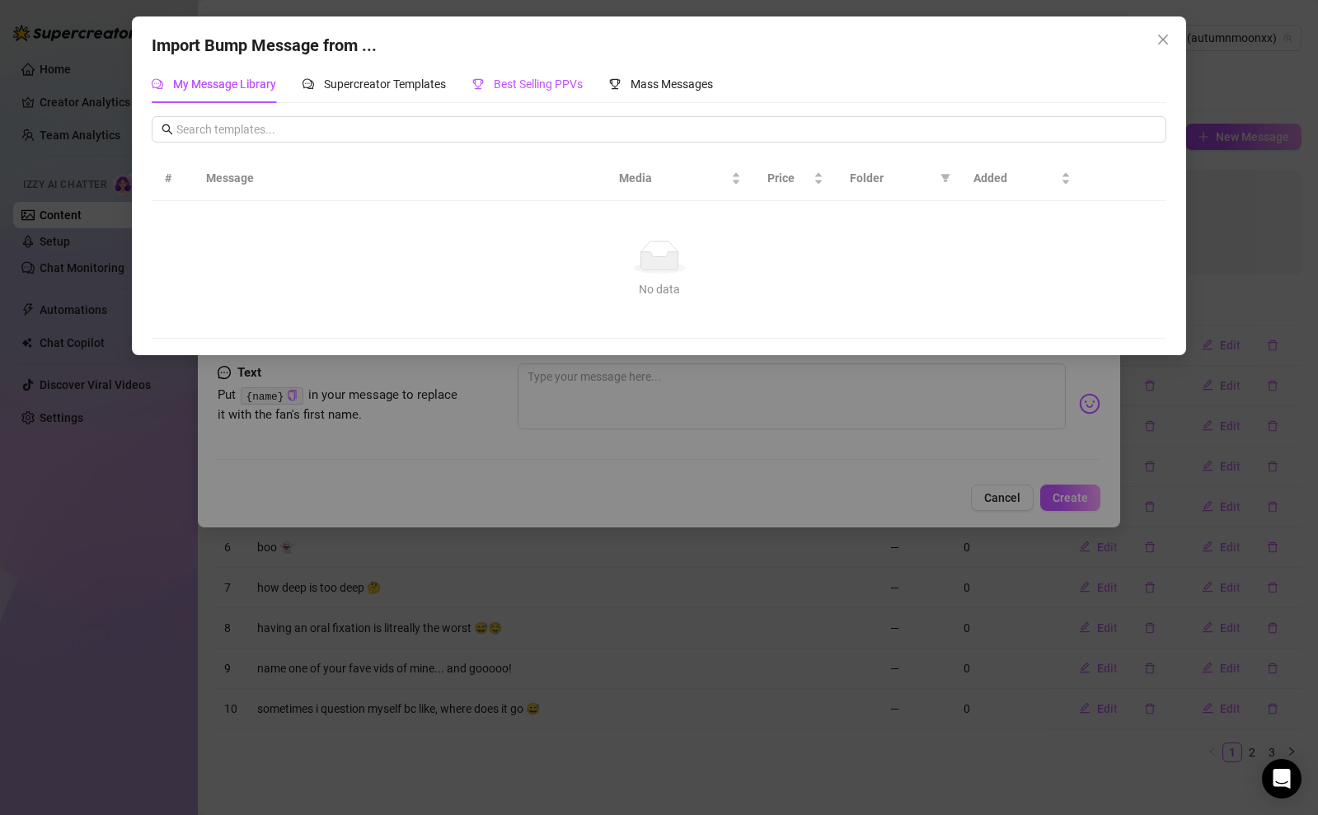
click at [550, 92] on div "Best Selling PPVs" at bounding box center [527, 84] width 110 height 18
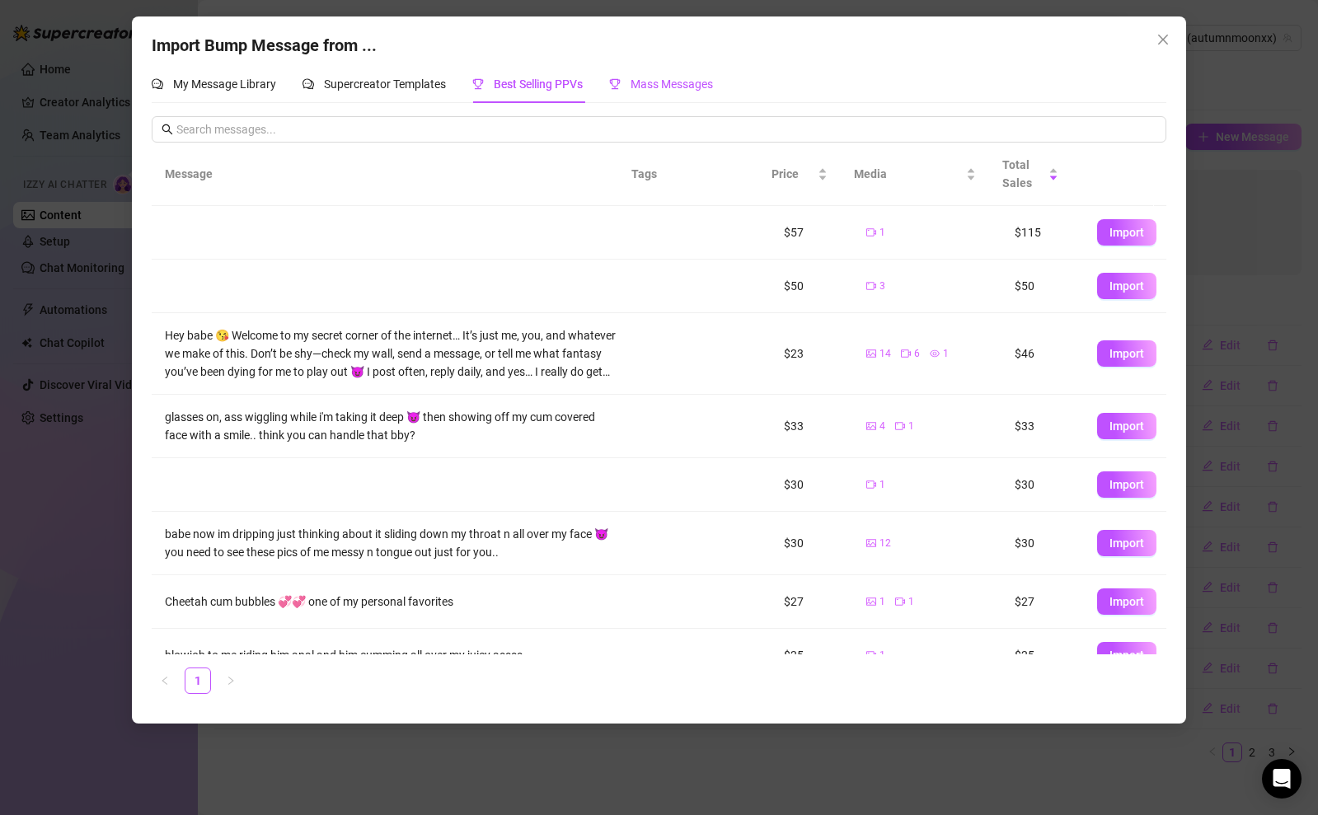
click at [652, 82] on span "Mass Messages" at bounding box center [672, 83] width 82 height 13
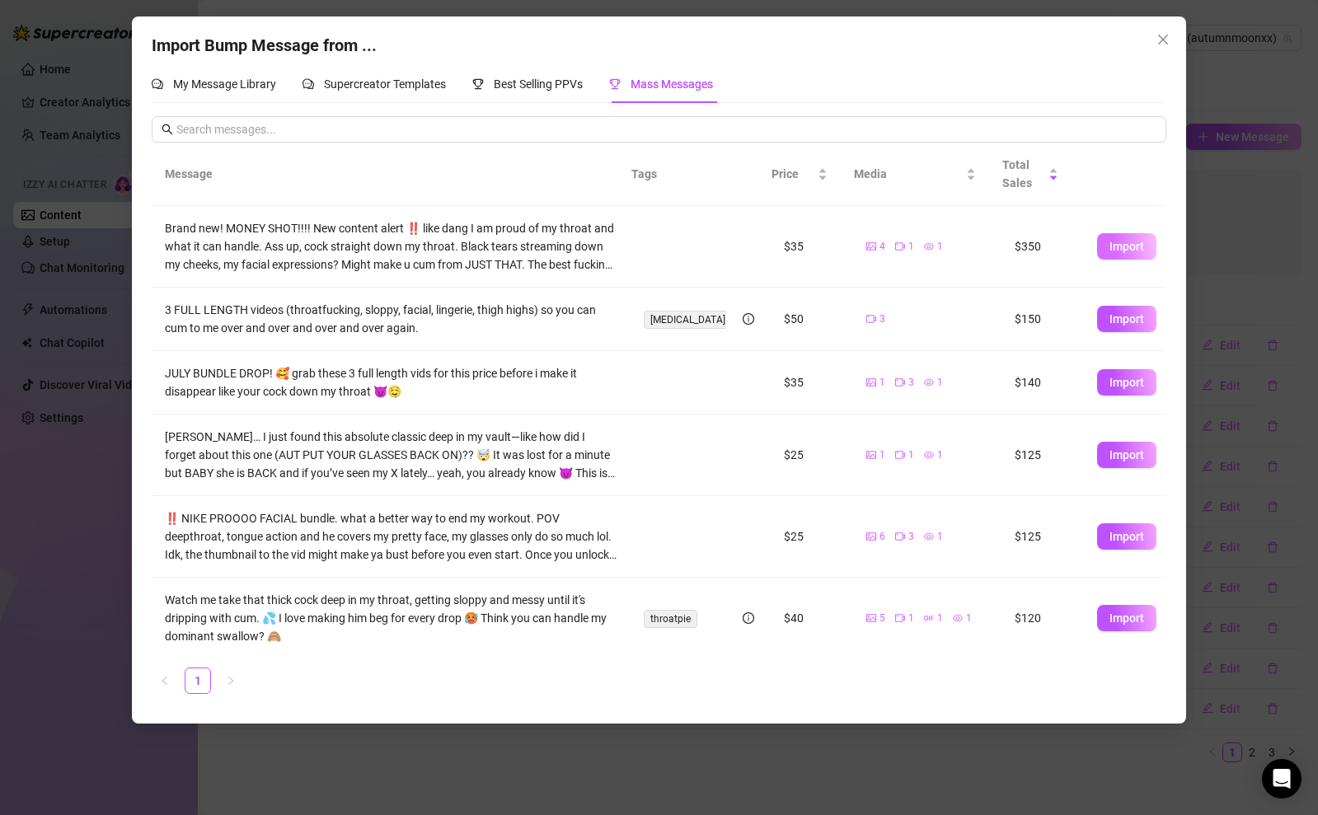
click at [1109, 248] on span "Import" at bounding box center [1126, 246] width 35 height 13
type textarea "Brand new! MONEY SHOT!!!! New content alert ‼️ like dang I am proud of my throa…"
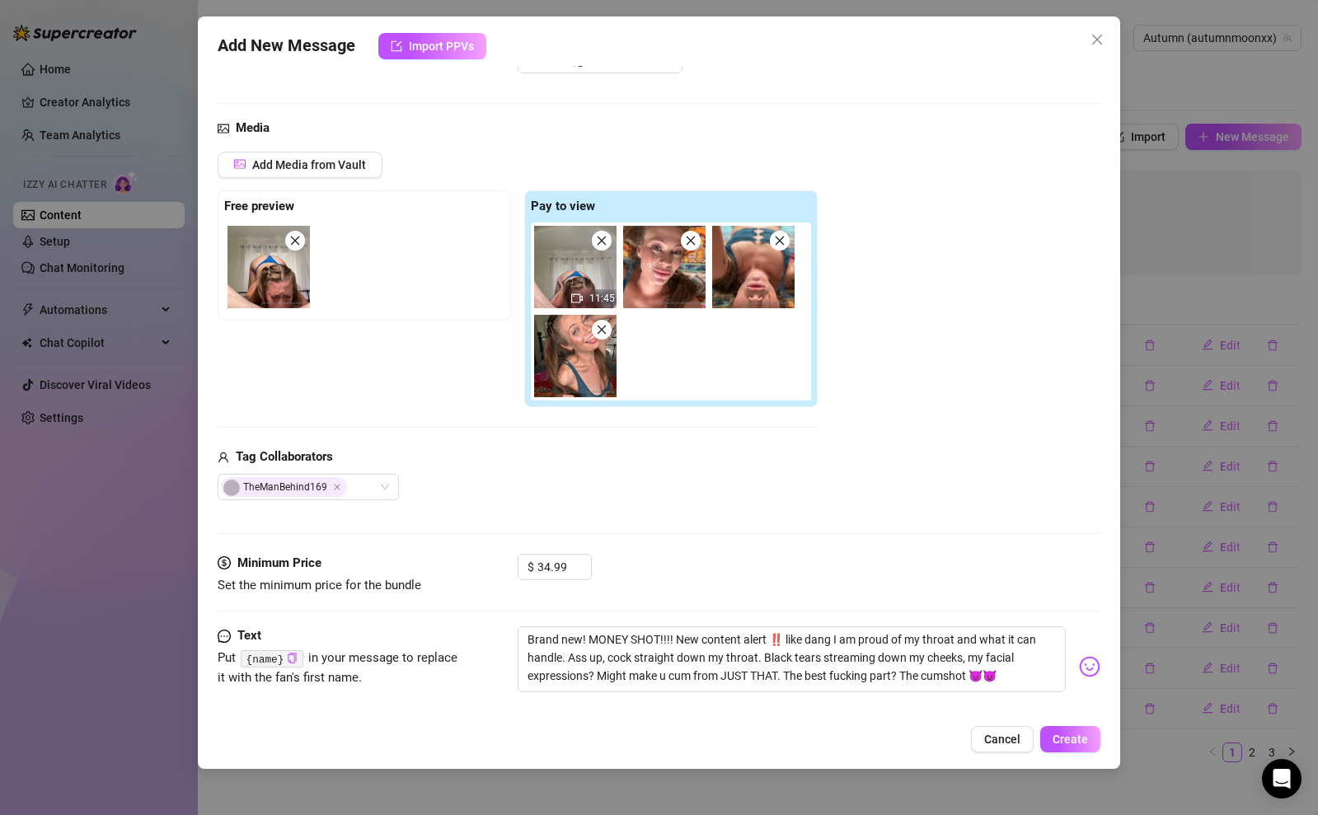
scroll to position [81, 0]
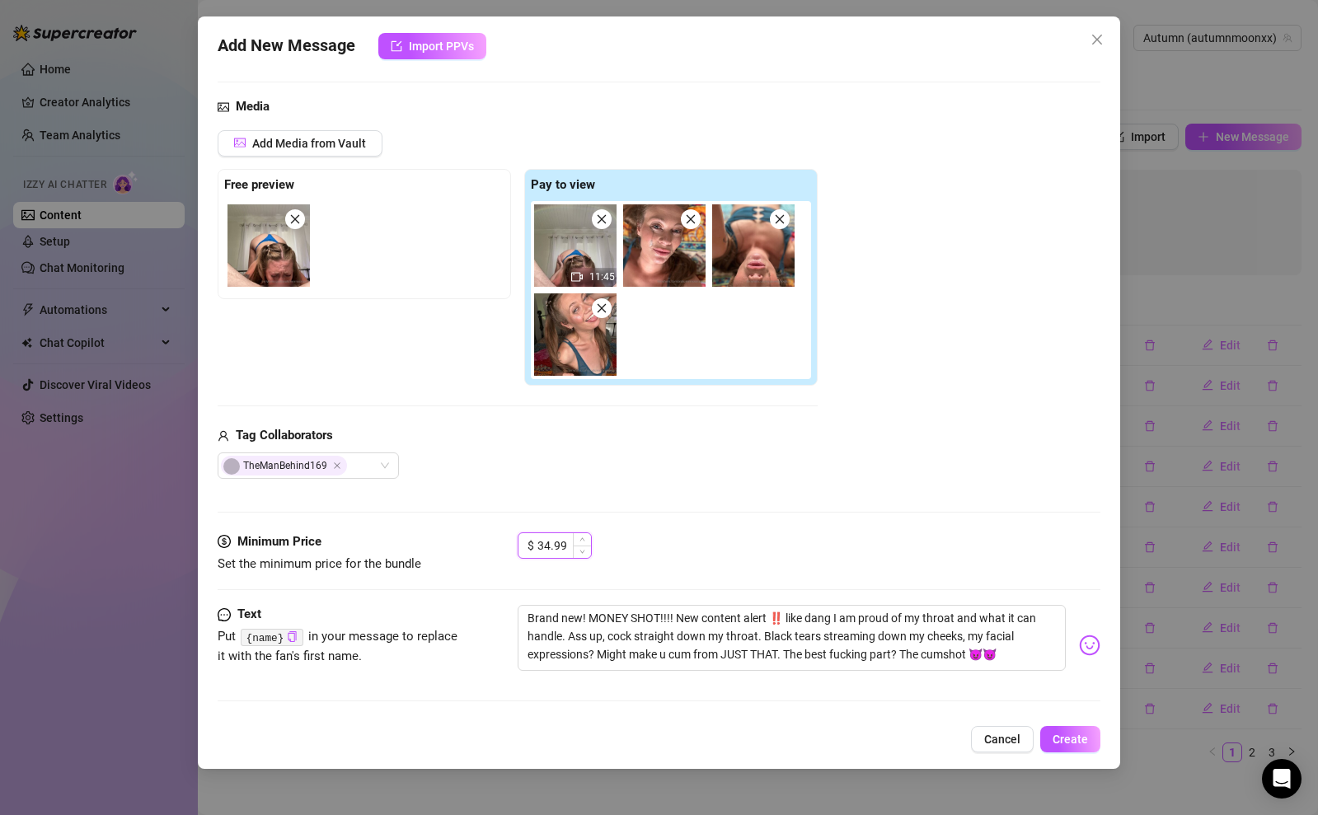
click at [550, 546] on input "34.99" at bounding box center [564, 545] width 54 height 25
type input "29.99"
drag, startPoint x: 587, startPoint y: 617, endPoint x: 482, endPoint y: 611, distance: 104.9
click at [485, 612] on div "Text Put {name} in your message to replace it with the fan's first name. Brand …" at bounding box center [659, 645] width 883 height 81
type textarea "MONEY SHOT!!!! New content alert ‼️ like dang I am proud of my throat and what …"
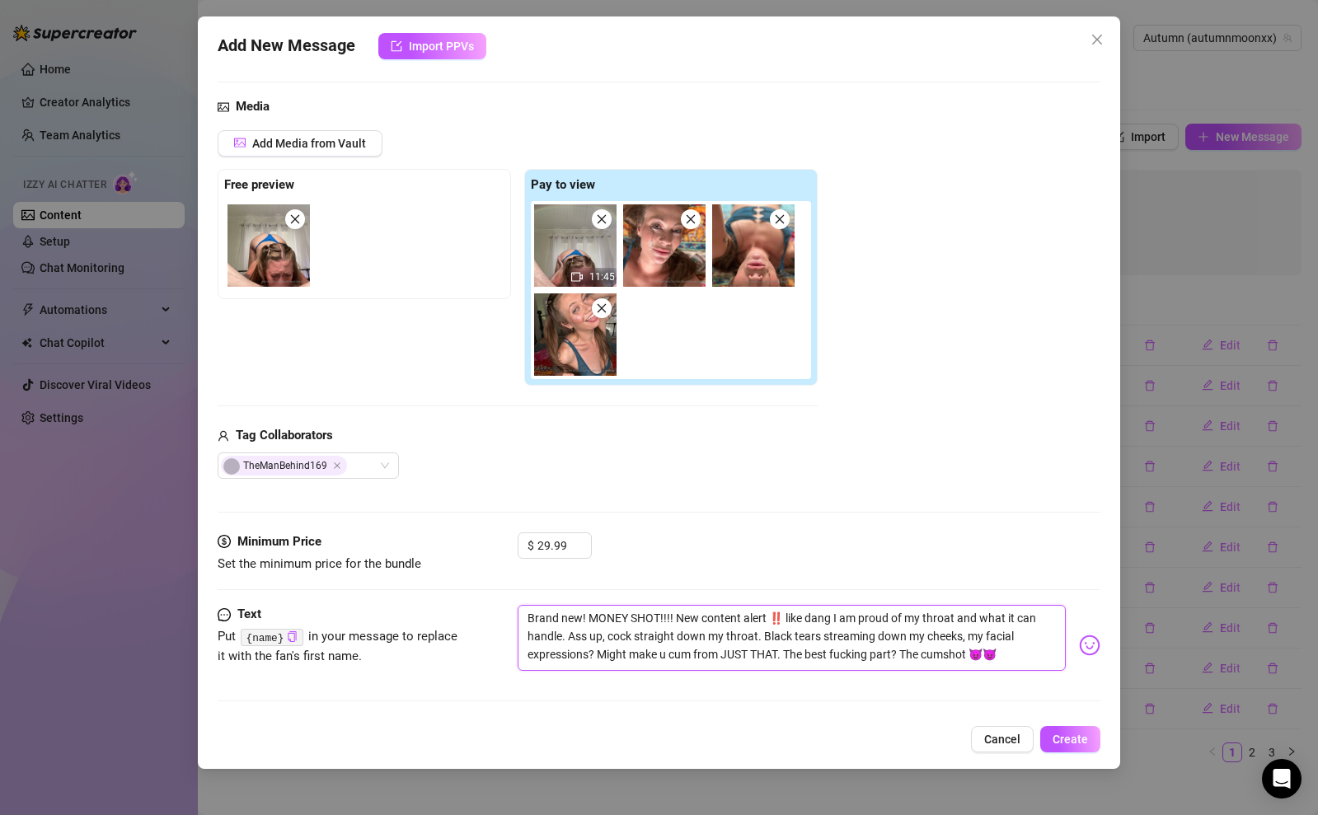
type textarea "MONEY SHOT!!!! New content alert ‼️ like dang I am proud of my throat and what …"
drag, startPoint x: 617, startPoint y: 617, endPoint x: 706, endPoint y: 626, distance: 89.5
click at [706, 626] on textarea "MONEY SHOT!!!! New content alert ‼️ like dang I am proud of my throat and what …" at bounding box center [792, 638] width 548 height 66
type textarea "MONEY SHOT!!!! ‼️ like dang I am proud of my throat and what it can handle. Ass…"
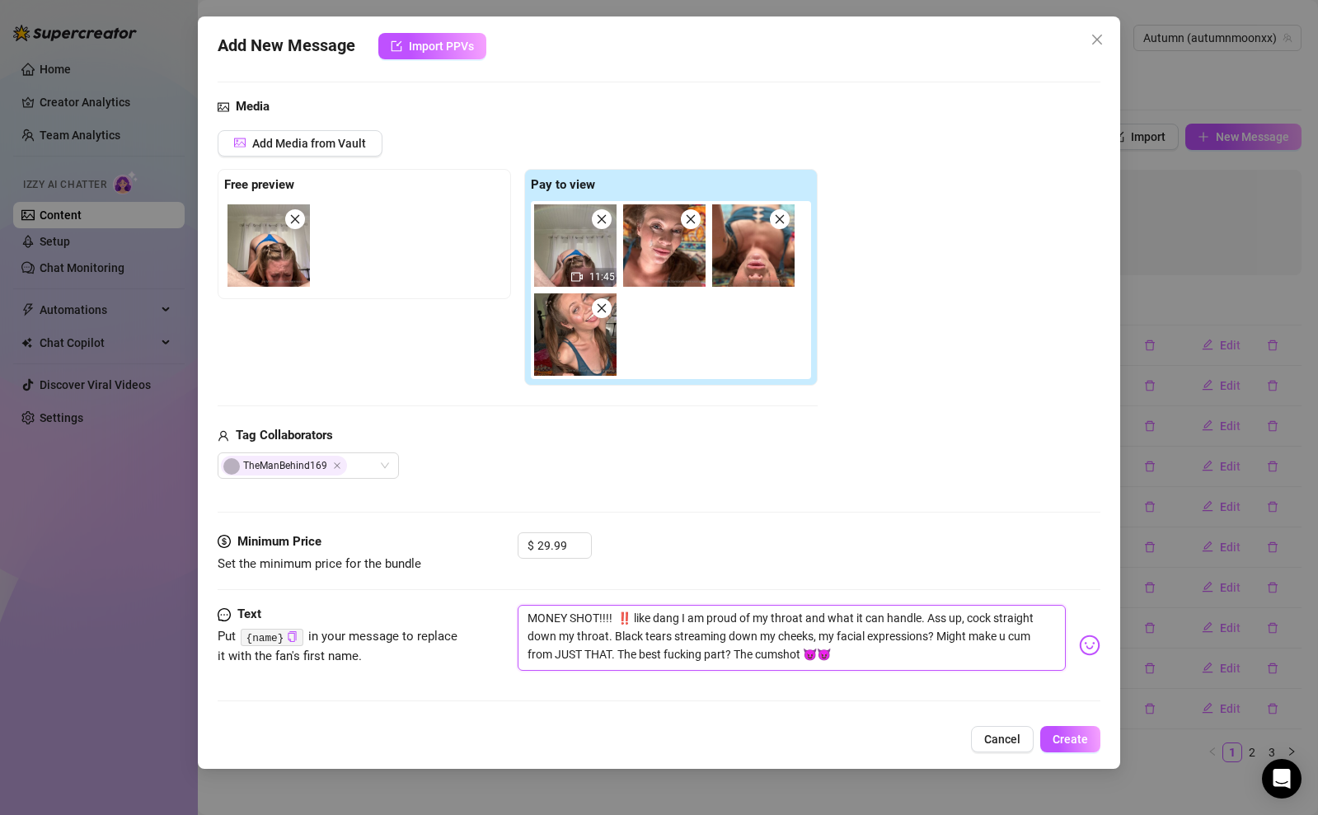
type textarea "MONEY SHOT!!!! ‼️ like dang I am proud of my throat and what it can handle. Ass…"
type textarea "MONEY SHOT!!! ‼️ like dang I am proud of my throat and what it can handle. Ass …"
type textarea "MONEY SHOT!! ‼️ like dang I am proud of my throat and what it can handle. Ass u…"
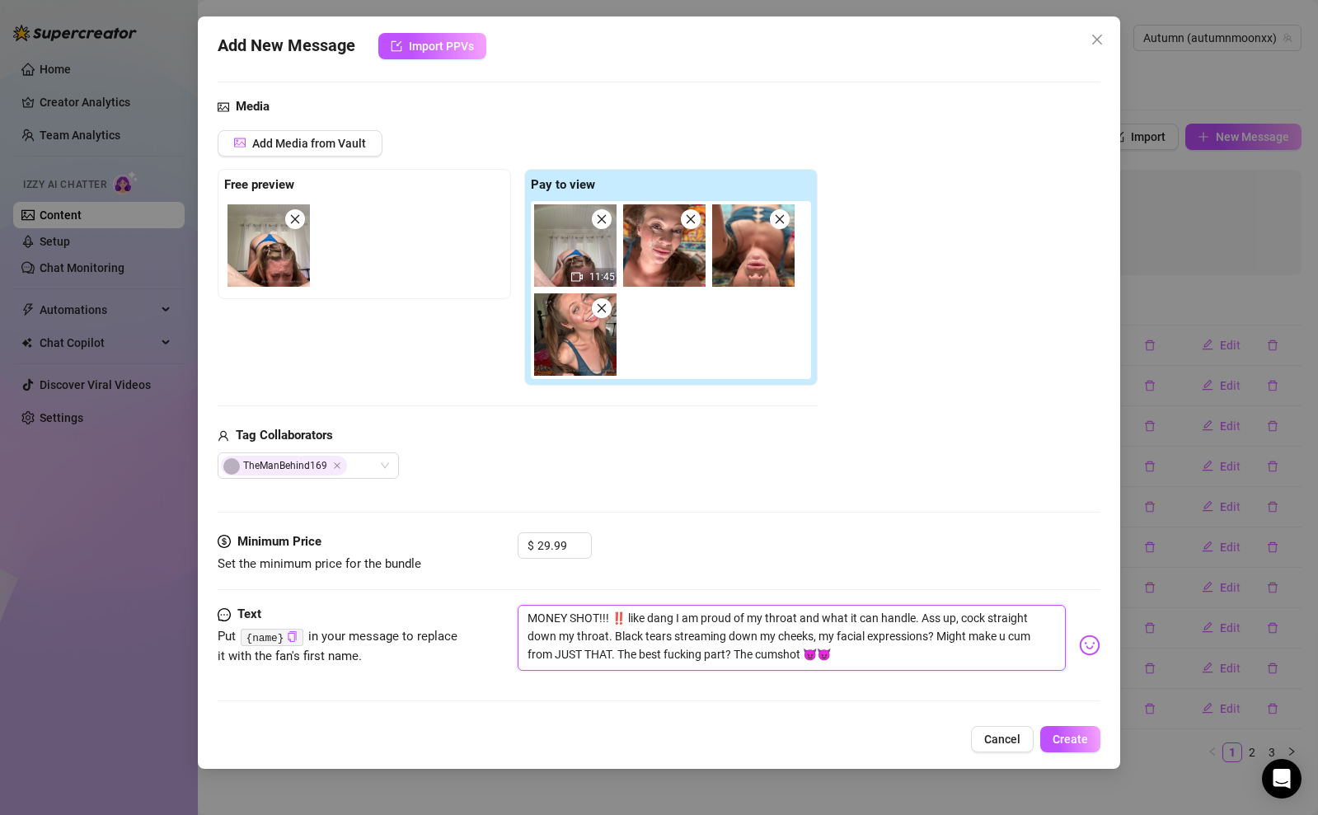
type textarea "MONEY SHOT!! ‼️ like dang I am proud of my throat and what it can handle. Ass u…"
type textarea "MONEY SHOT! ‼️ like dang I am proud of my throat and what it can handle. Ass up…"
type textarea "MONEY SHOT ‼️ like dang I am proud of my throat and what it can handle. Ass up,…"
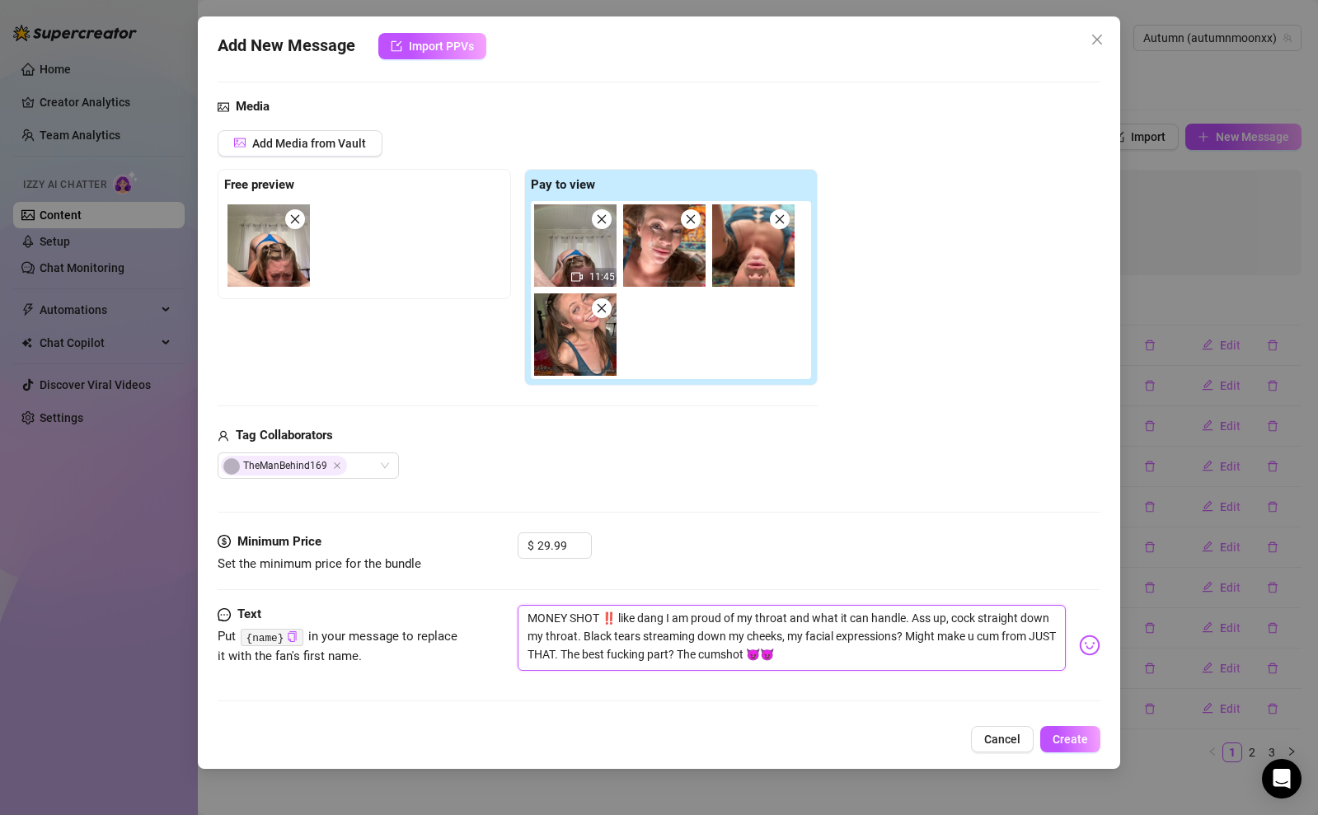
type textarea "MONEY SHOT‼️ like dang I am proud of my throat and what it can handle. Ass up, …"
click at [1063, 735] on span "Create" at bounding box center [1070, 739] width 35 height 13
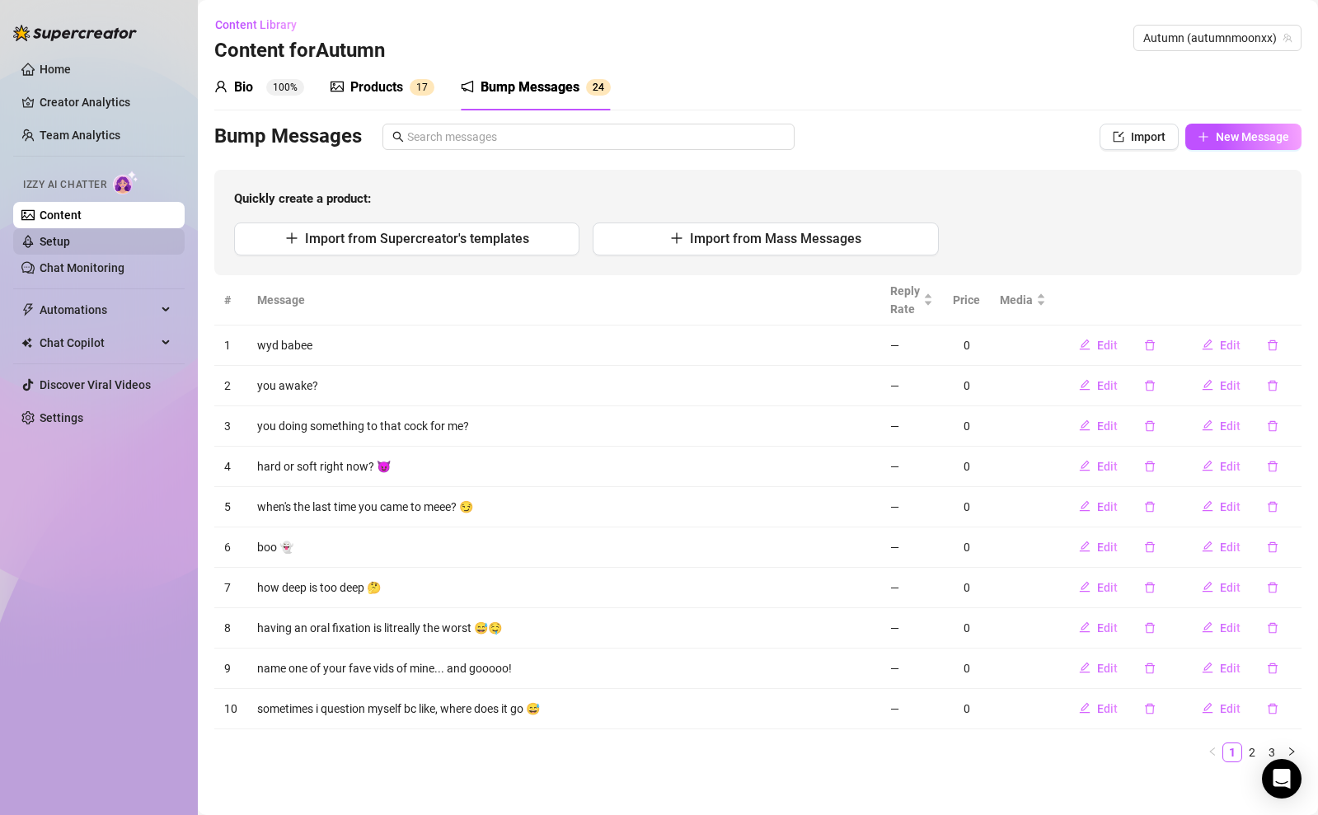
click at [70, 244] on link "Setup" at bounding box center [55, 241] width 30 height 13
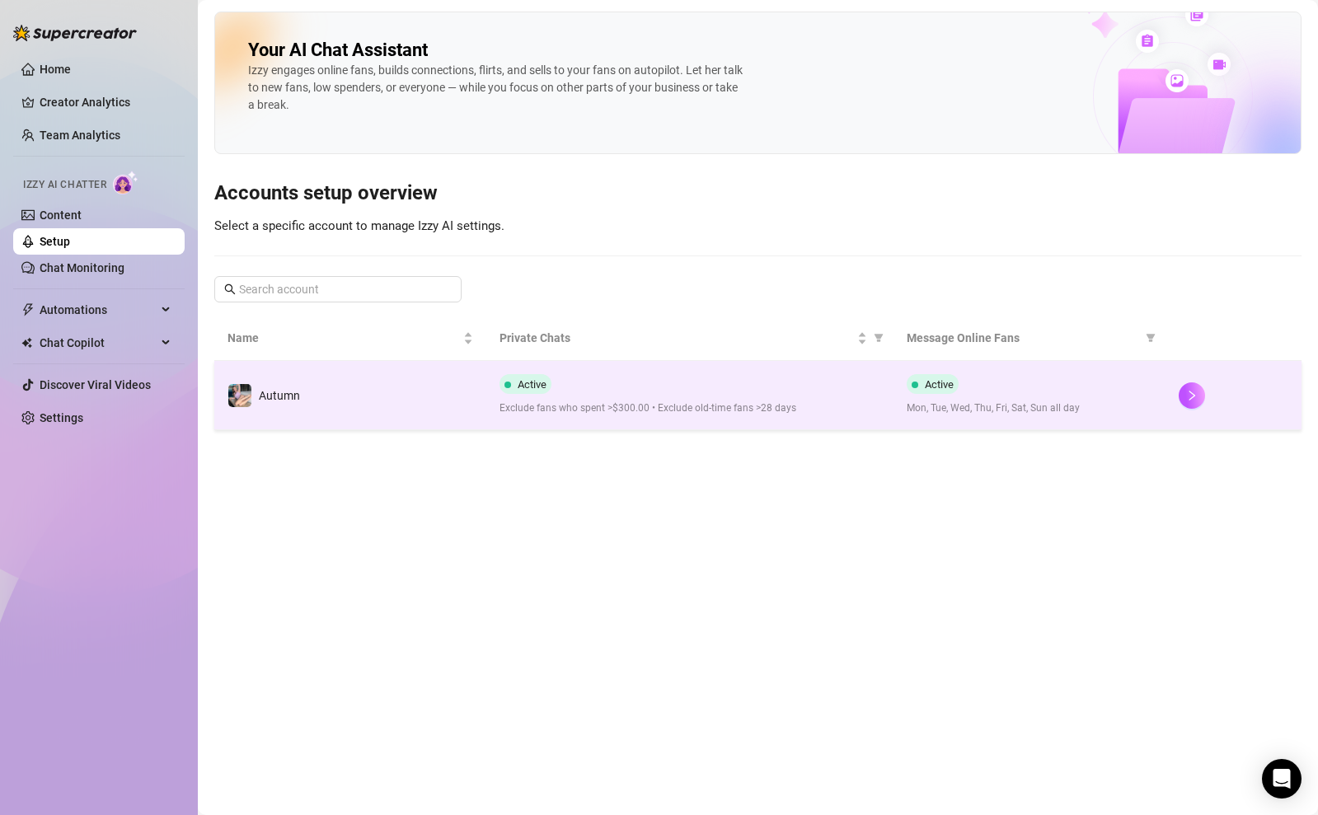
click at [1208, 392] on div at bounding box center [1234, 395] width 110 height 26
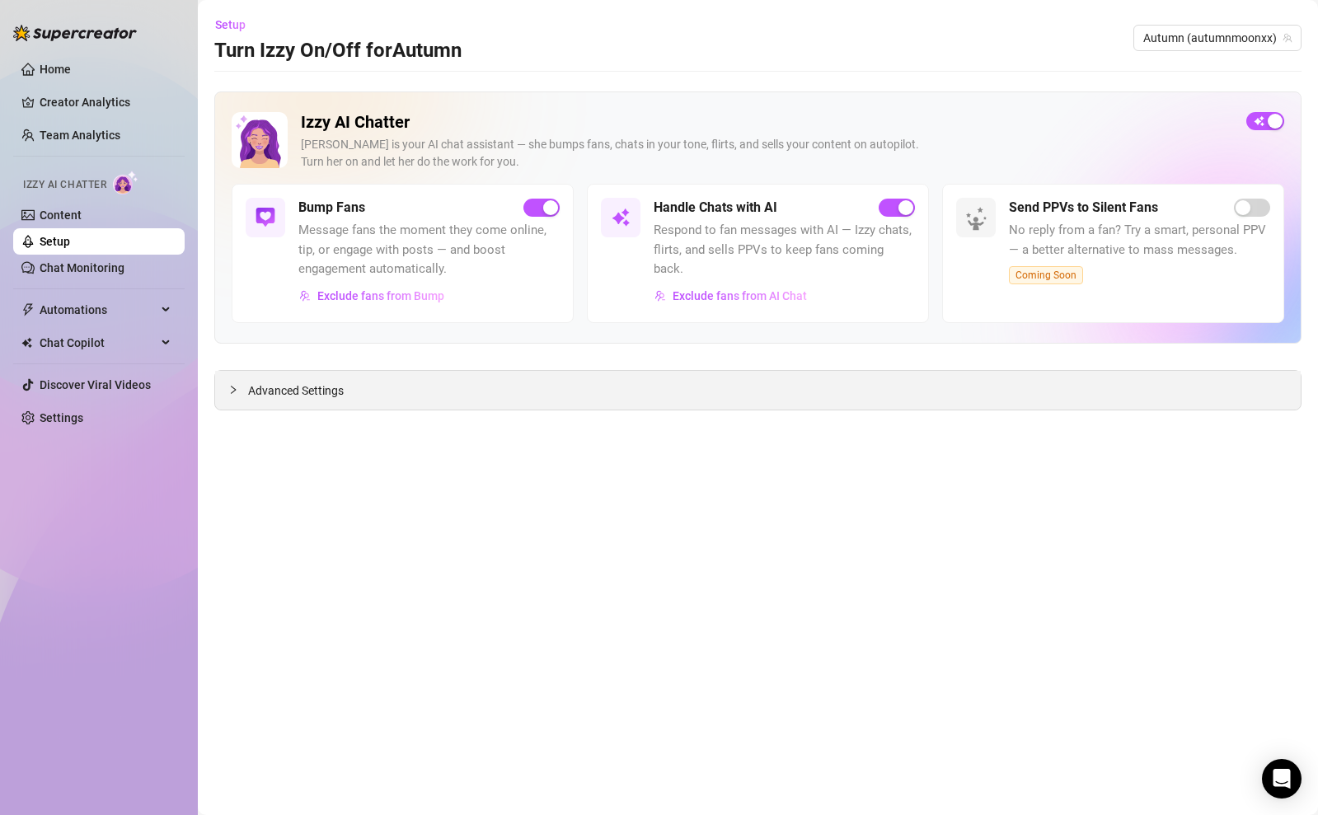
click at [569, 401] on div "Advanced Settings" at bounding box center [758, 390] width 1086 height 39
click at [556, 393] on div "Advanced Settings" at bounding box center [758, 390] width 1086 height 39
click at [375, 300] on span "Exclude fans from Bump" at bounding box center [380, 295] width 127 height 13
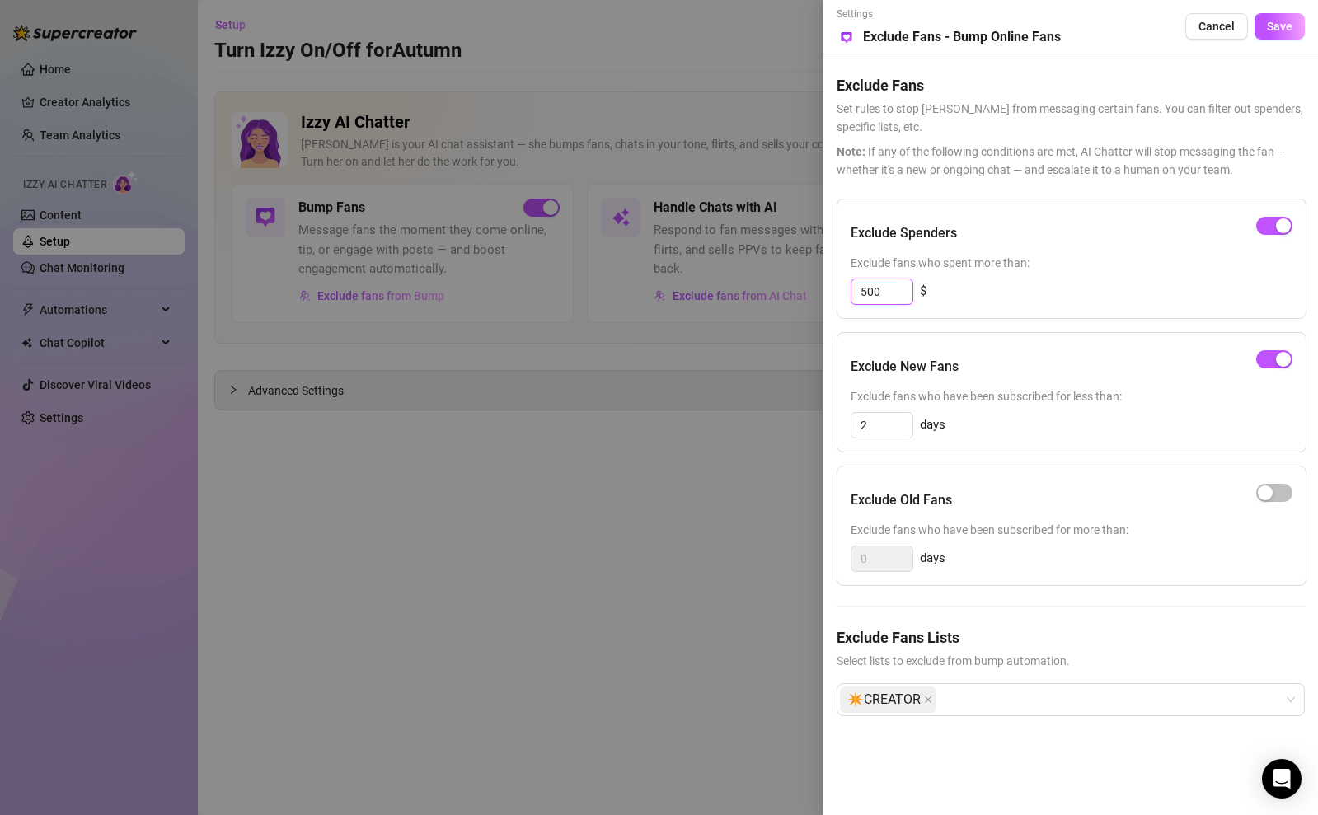
click at [864, 291] on input "500" at bounding box center [881, 291] width 61 height 25
type input "300"
click at [1117, 455] on div "Exclude Spenders Exclude fans who spent more than: 300 $ Exclude New Fans Exclu…" at bounding box center [1071, 471] width 468 height 544
click at [1266, 35] on button "Save" at bounding box center [1280, 26] width 50 height 26
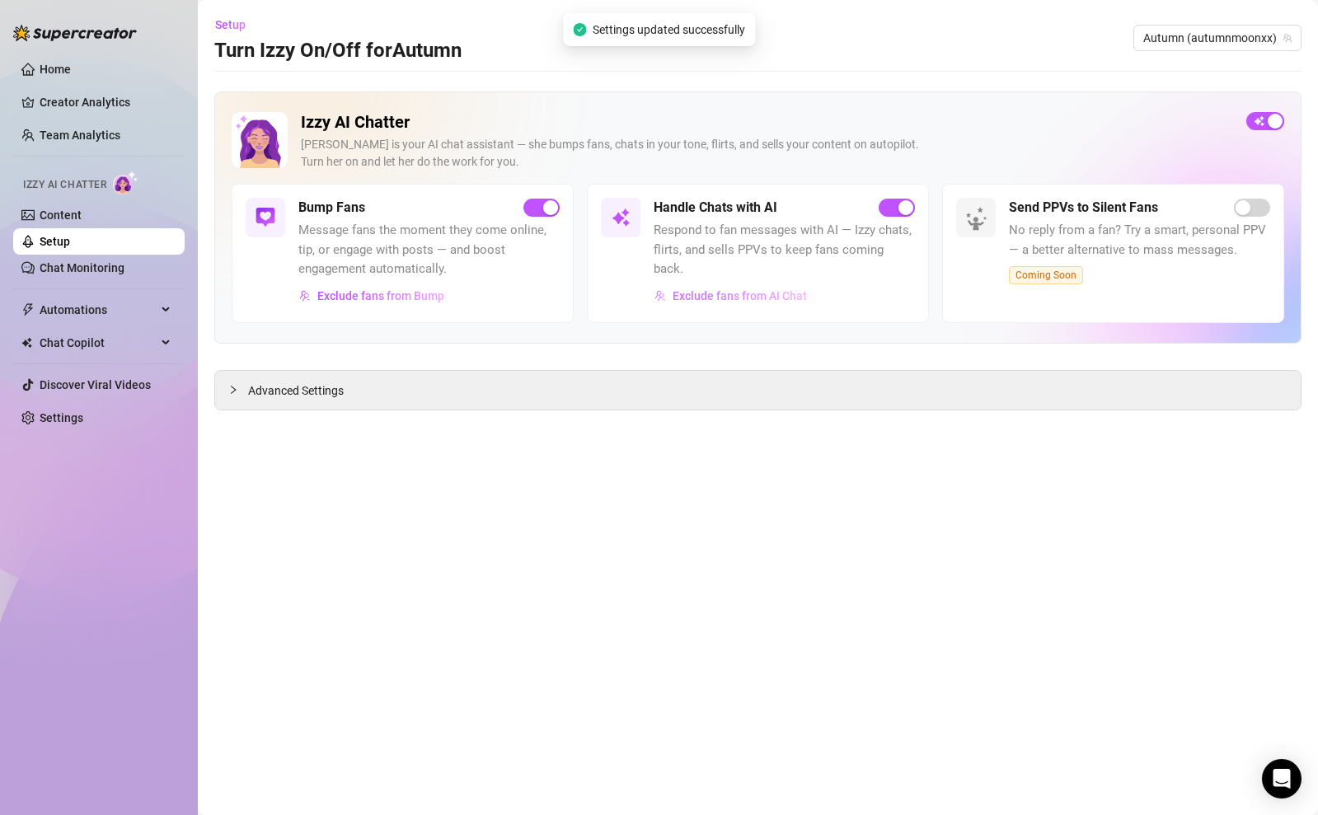
click at [745, 289] on span "Exclude fans from AI Chat" at bounding box center [740, 295] width 134 height 13
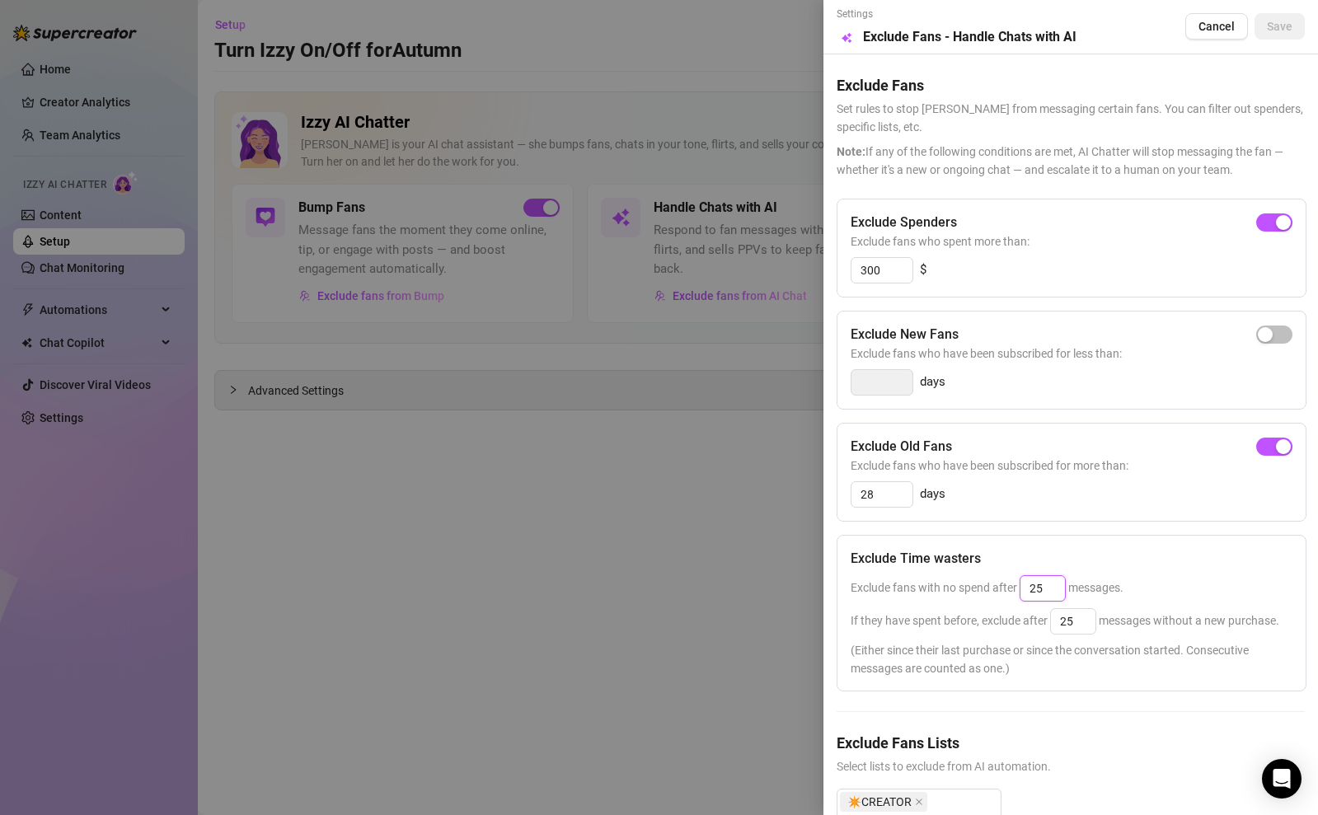
click at [1053, 588] on input "25" at bounding box center [1042, 588] width 45 height 25
click at [1087, 621] on input "25" at bounding box center [1073, 621] width 45 height 25
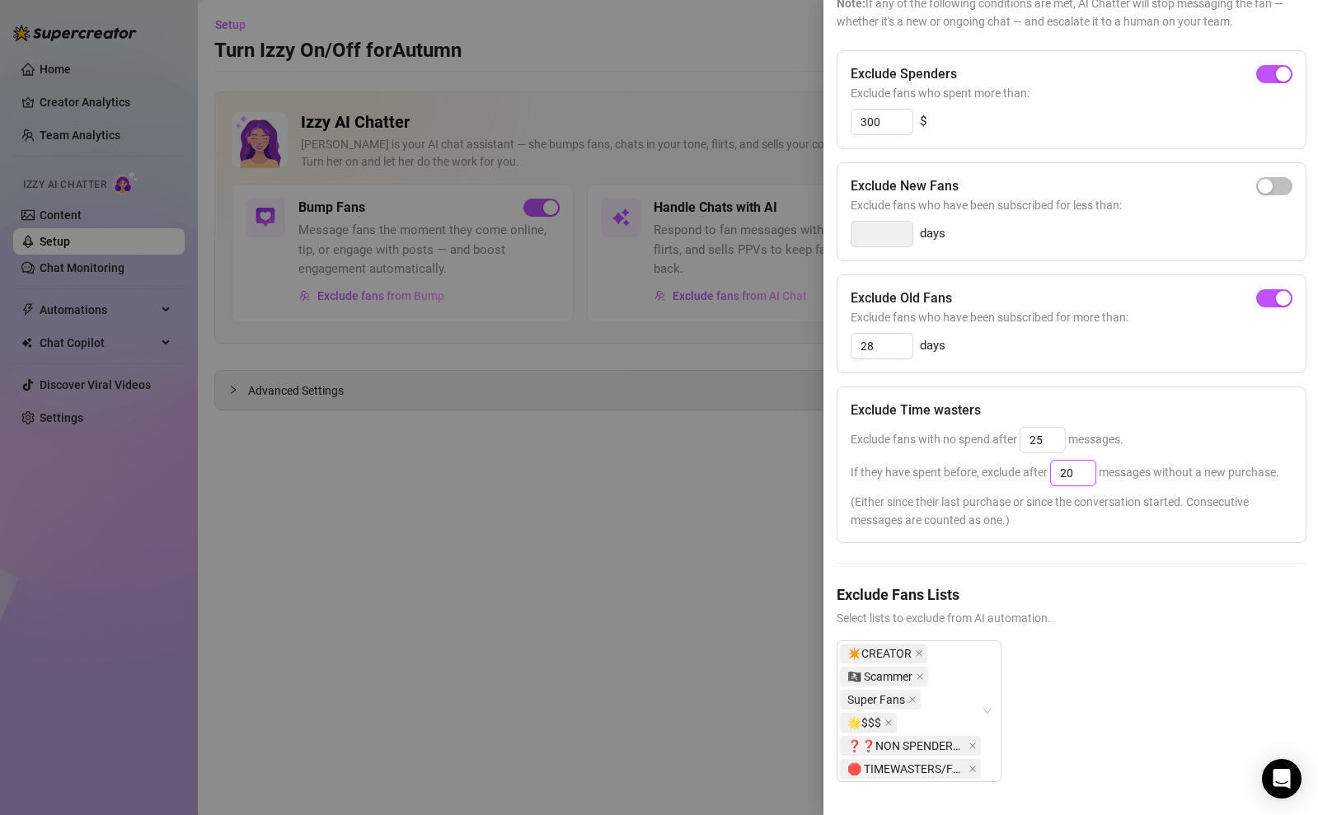
scroll to position [179, 0]
click at [973, 761] on span at bounding box center [973, 769] width 8 height 18
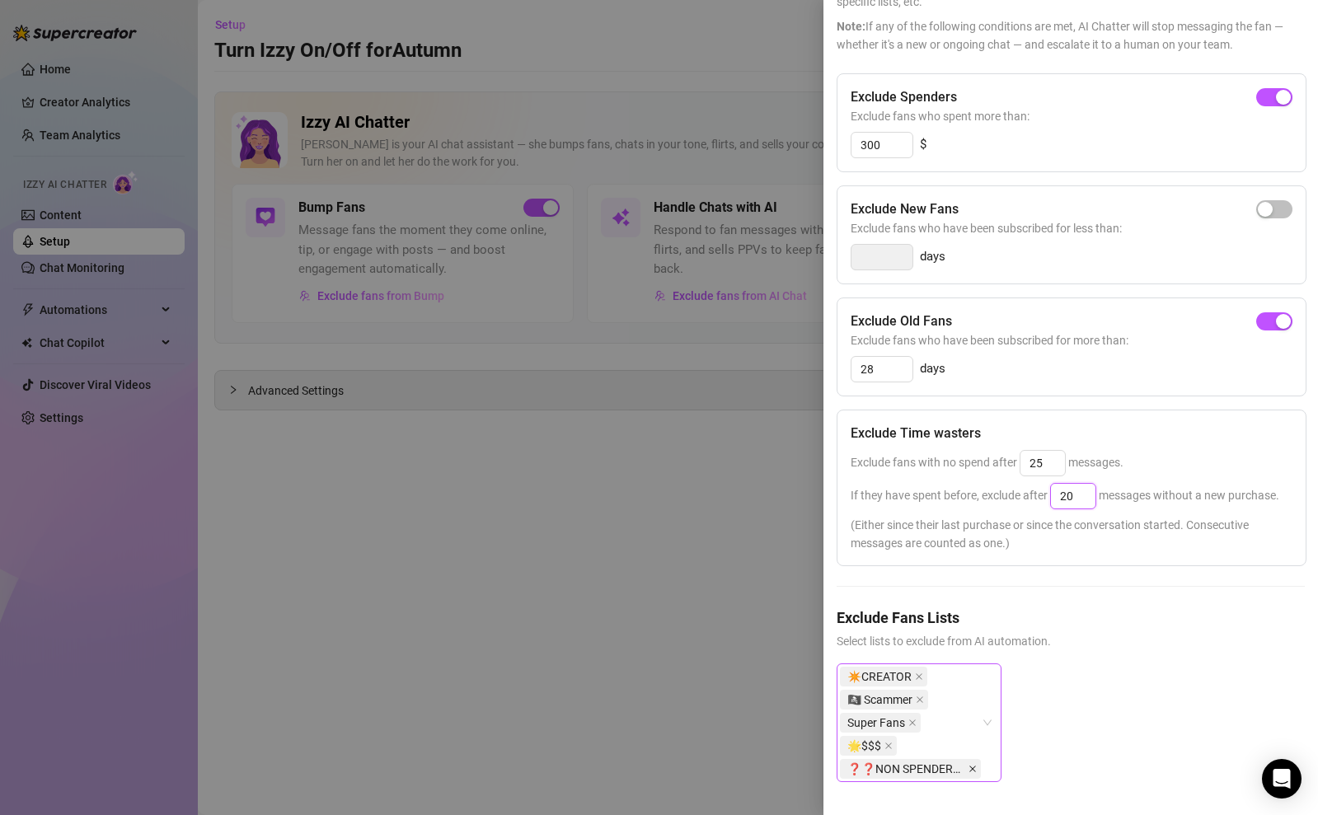
click at [973, 760] on span at bounding box center [973, 769] width 8 height 18
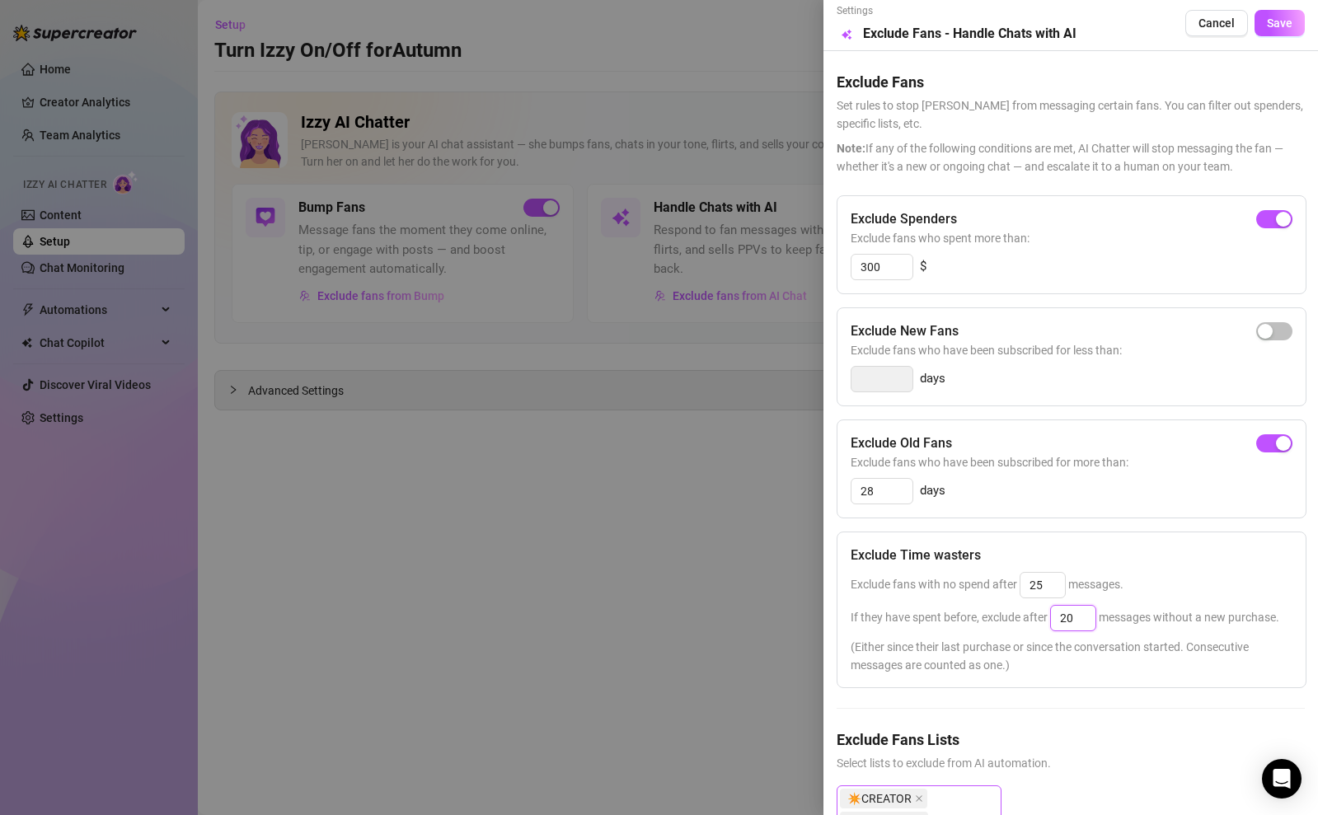
scroll to position [0, 0]
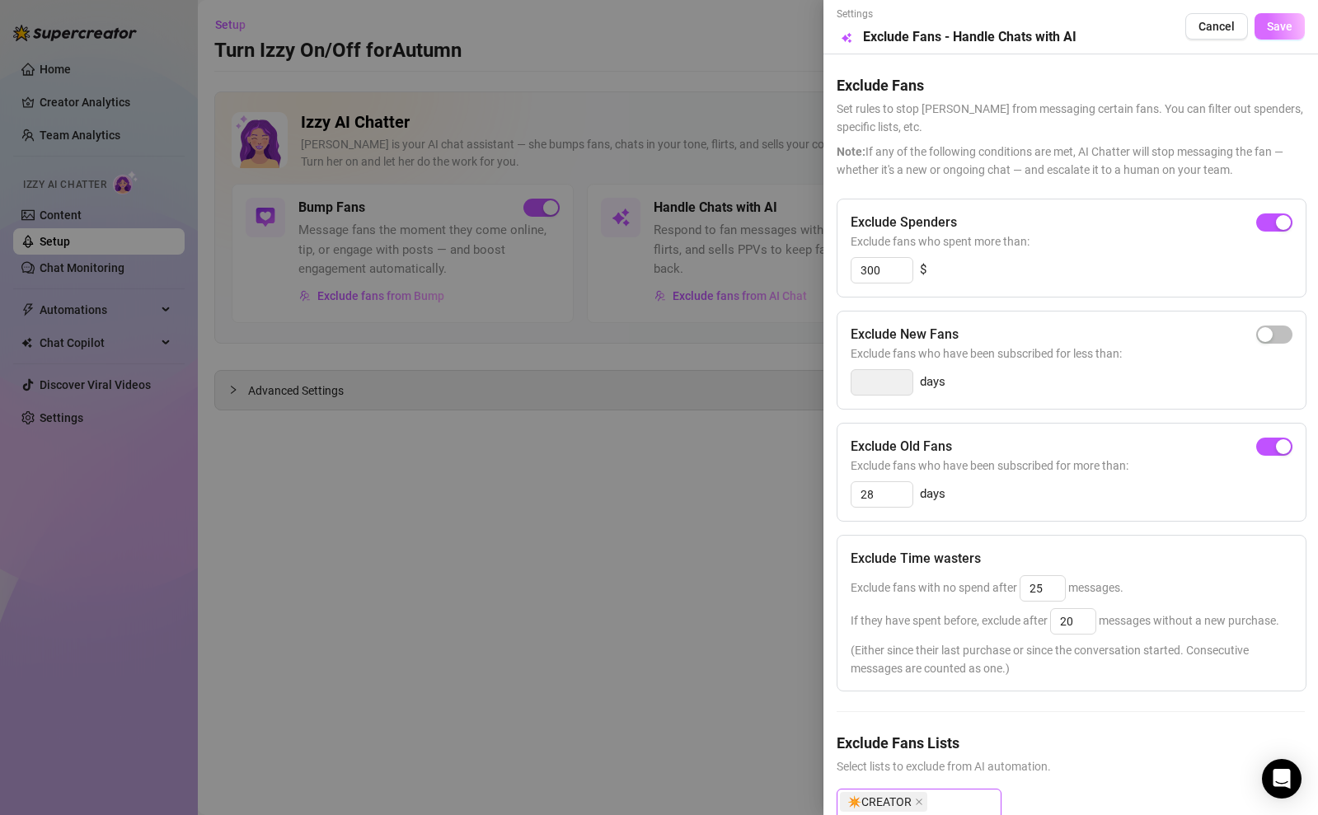
type input "25"
click at [1269, 21] on span "Save" at bounding box center [1280, 26] width 26 height 13
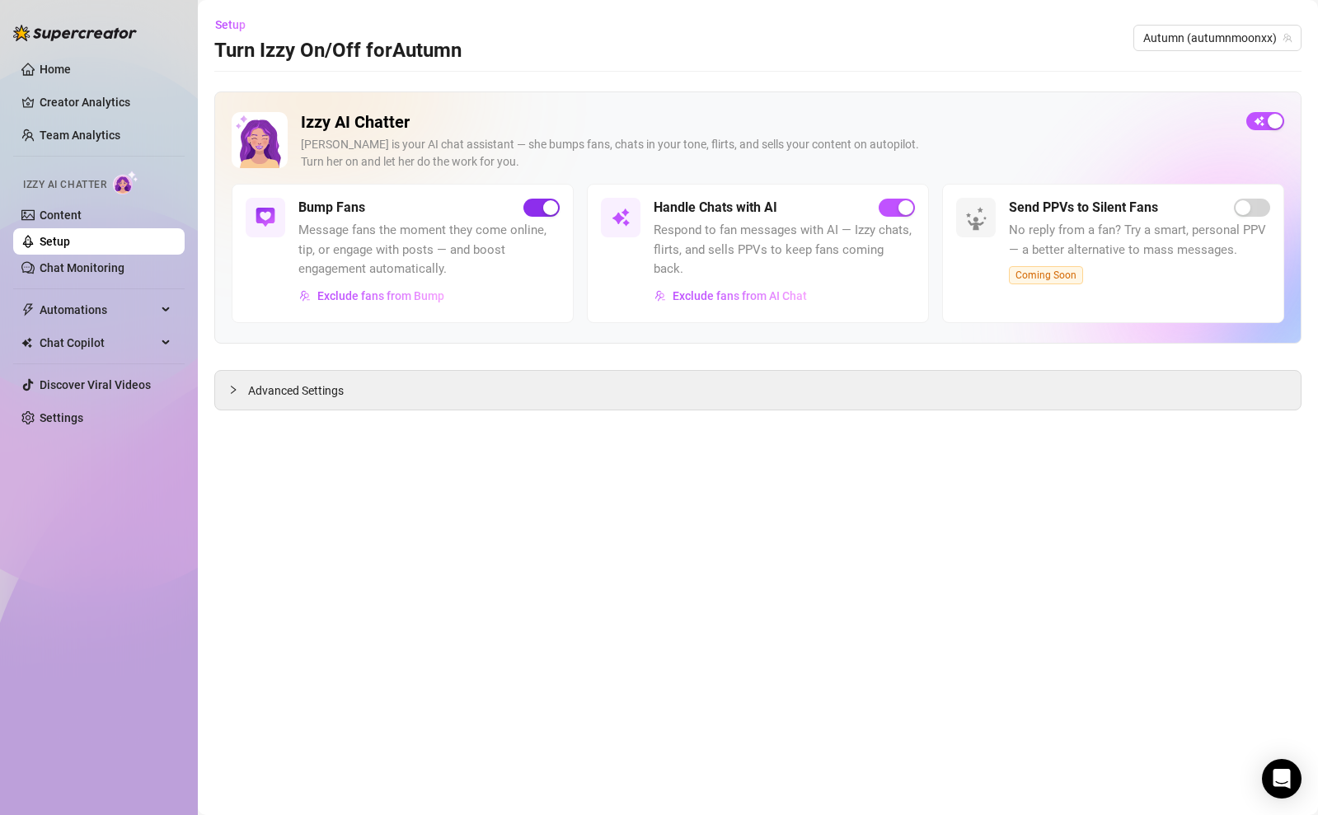
click at [538, 207] on span "button" at bounding box center [541, 208] width 36 height 18
